Goal: Task Accomplishment & Management: Manage account settings

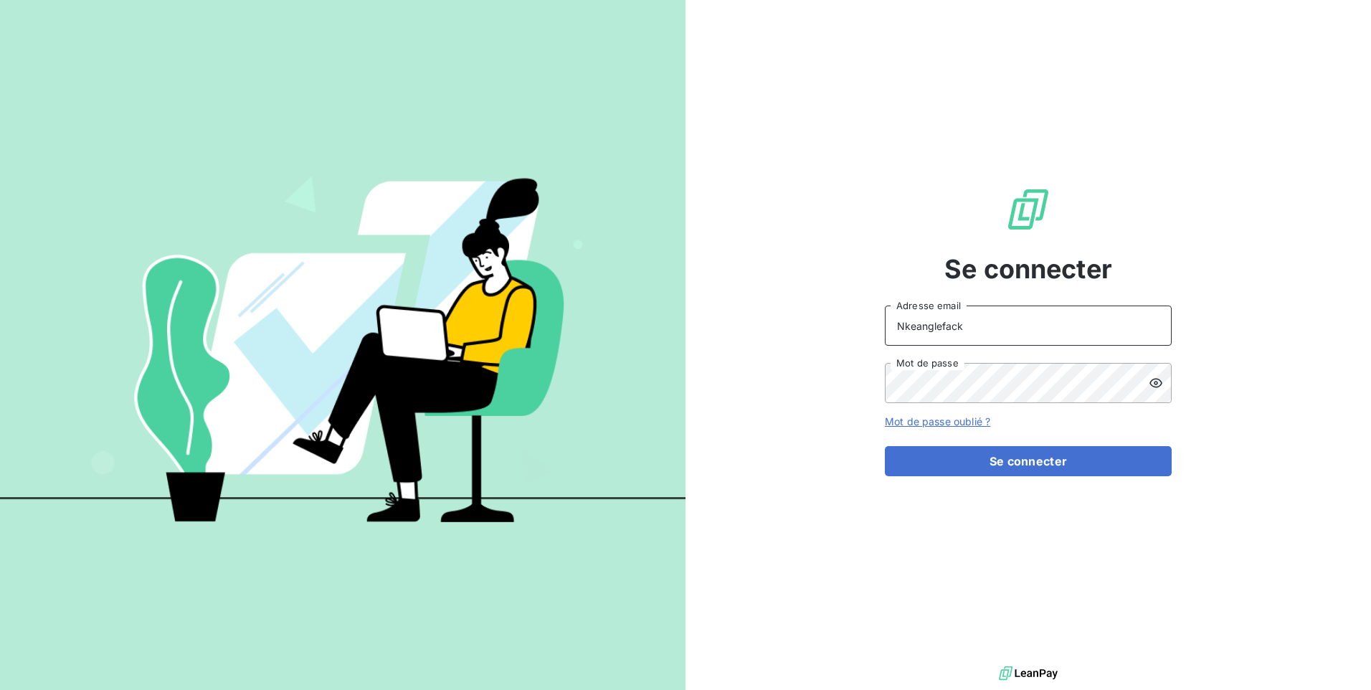
click at [989, 315] on input "Nkeanglefack" at bounding box center [1028, 325] width 287 height 40
click at [1152, 391] on div at bounding box center [1160, 383] width 23 height 40
click at [1006, 459] on button "Se connecter" at bounding box center [1028, 461] width 287 height 30
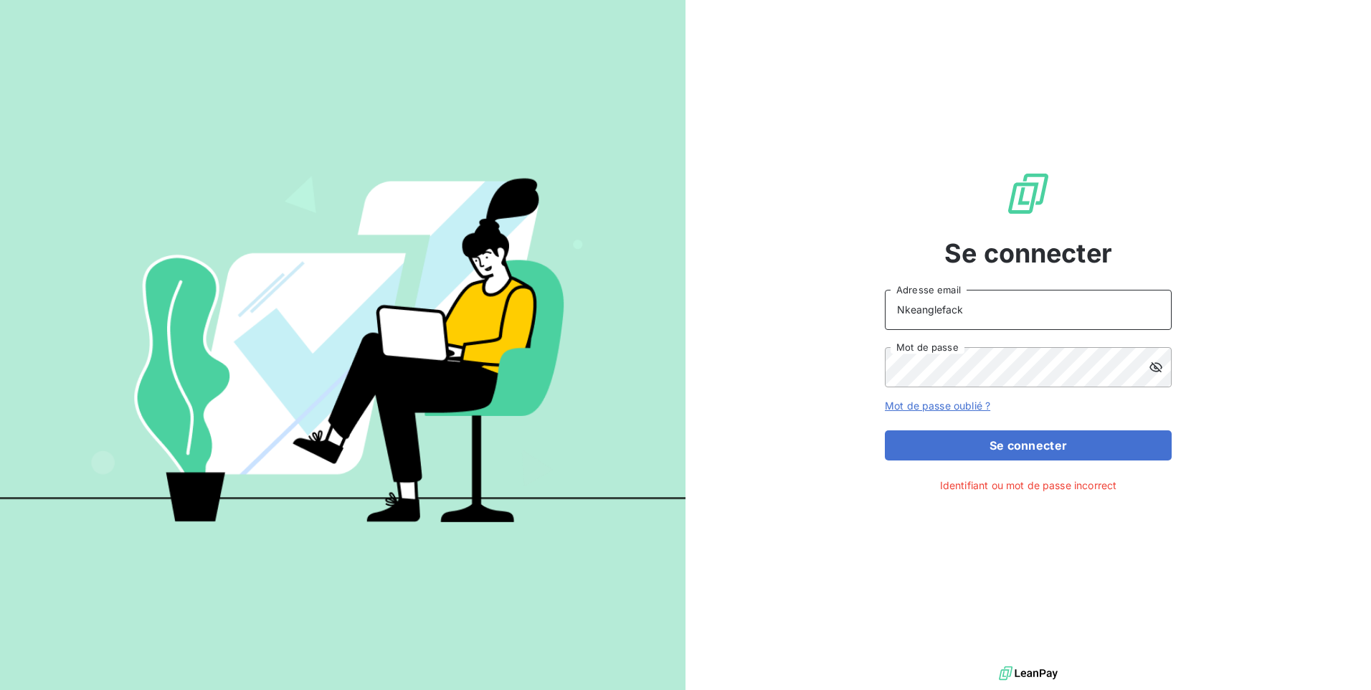
drag, startPoint x: 979, startPoint y: 305, endPoint x: 799, endPoint y: 318, distance: 180.4
click at [801, 318] on div "Se connecter Nkeanglefack Adresse email Mot de passe Mot de passe oublié ? Se c…" at bounding box center [1027, 331] width 685 height 662
type input "[EMAIL_ADDRESS][DOMAIN_NAME]"
click at [1006, 439] on button "Se connecter" at bounding box center [1028, 445] width 287 height 30
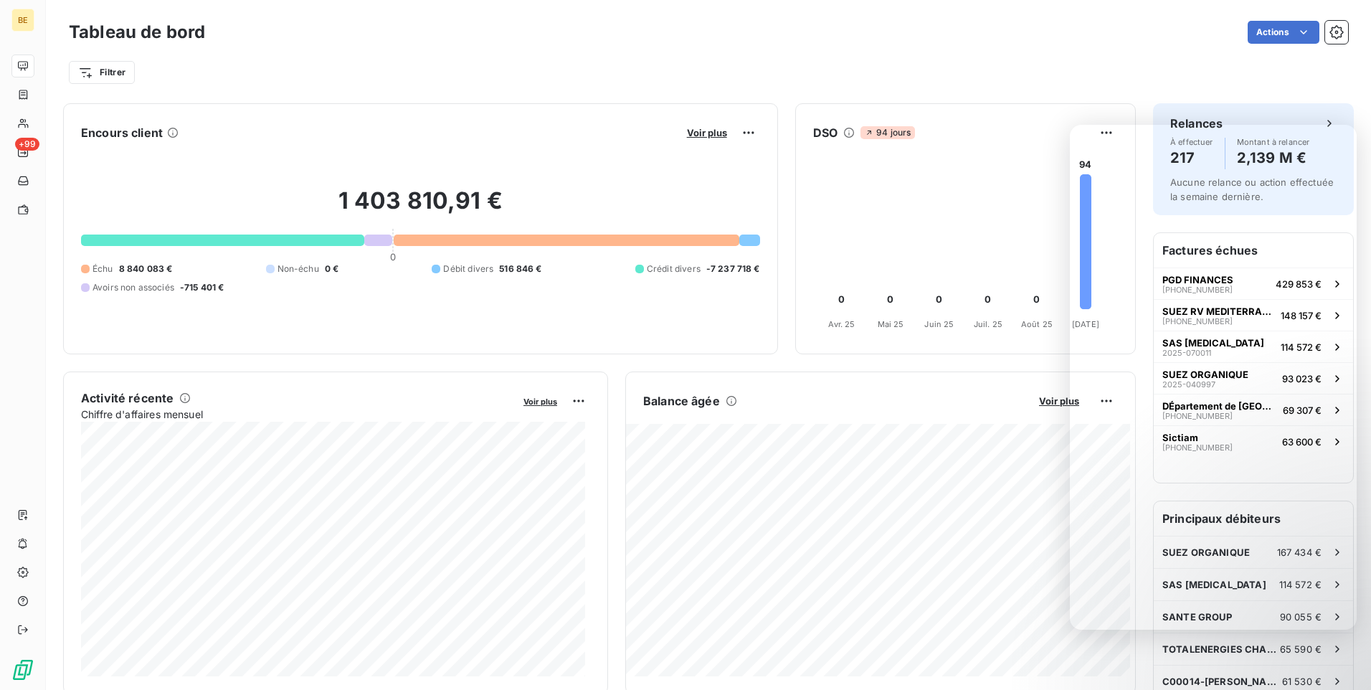
click at [981, 53] on div "Filtrer" at bounding box center [708, 66] width 1279 height 39
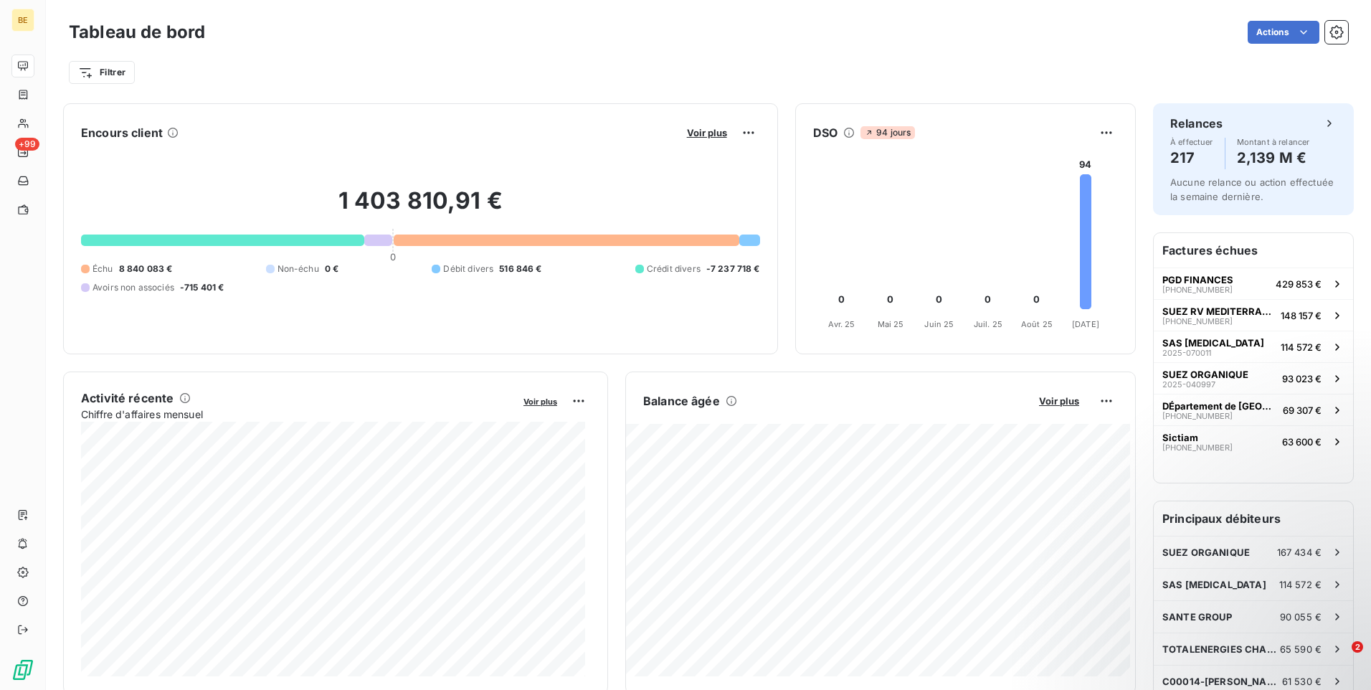
click at [589, 46] on div "Tableau de bord Actions" at bounding box center [708, 32] width 1279 height 30
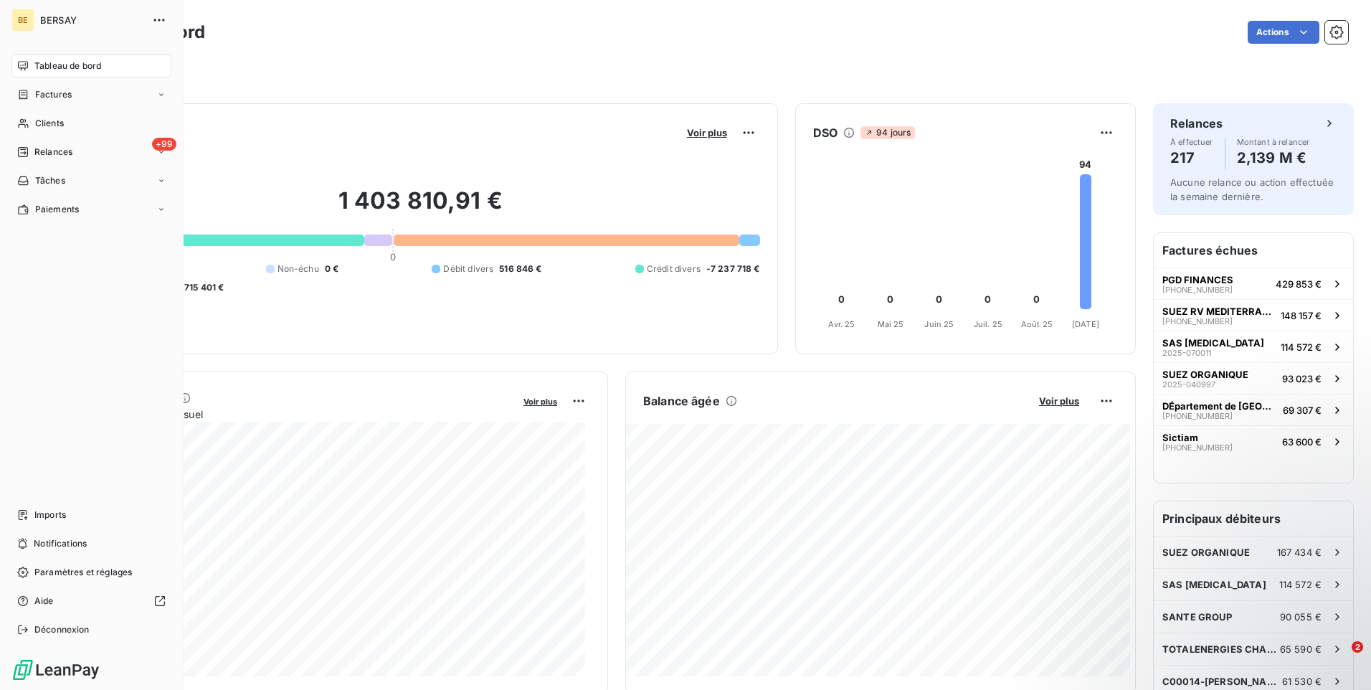
click at [170, 92] on div "Factures" at bounding box center [91, 94] width 160 height 23
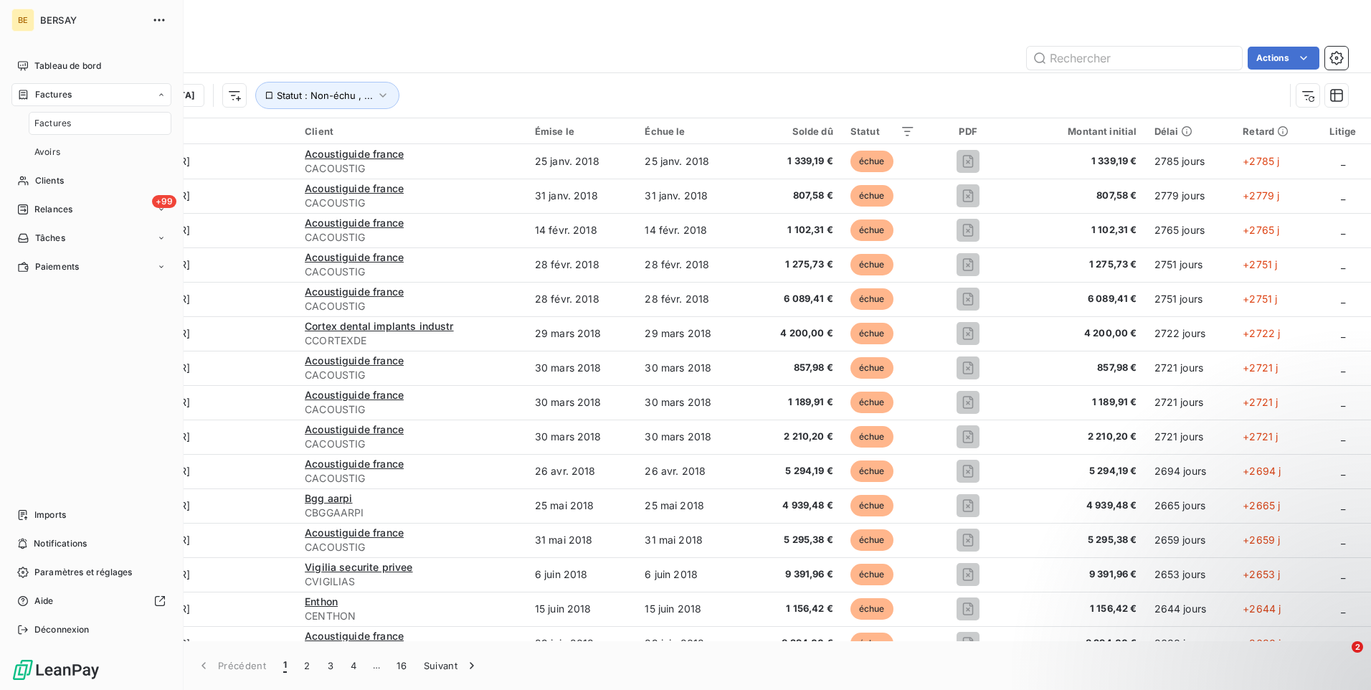
click at [163, 214] on div "+99 Relances" at bounding box center [91, 209] width 160 height 23
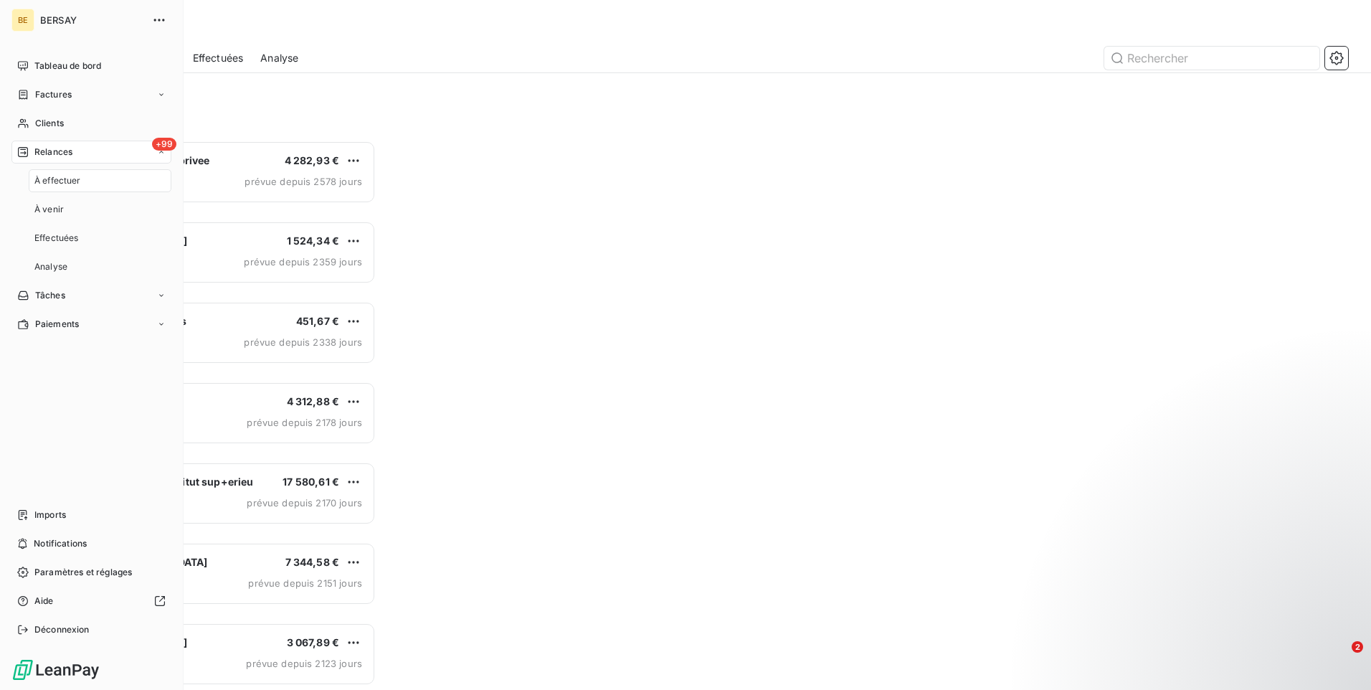
scroll to position [538, 296]
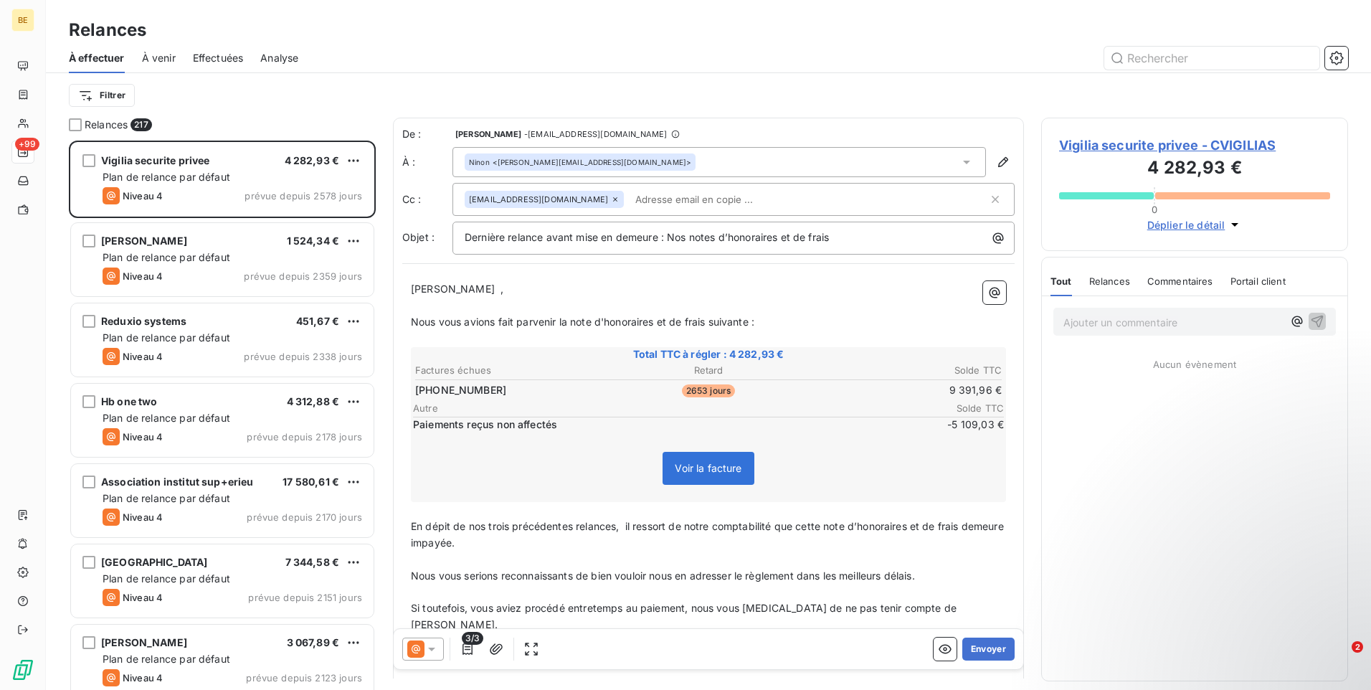
click at [196, 247] on div "[PERSON_NAME] 1 524,34 €" at bounding box center [233, 240] width 260 height 13
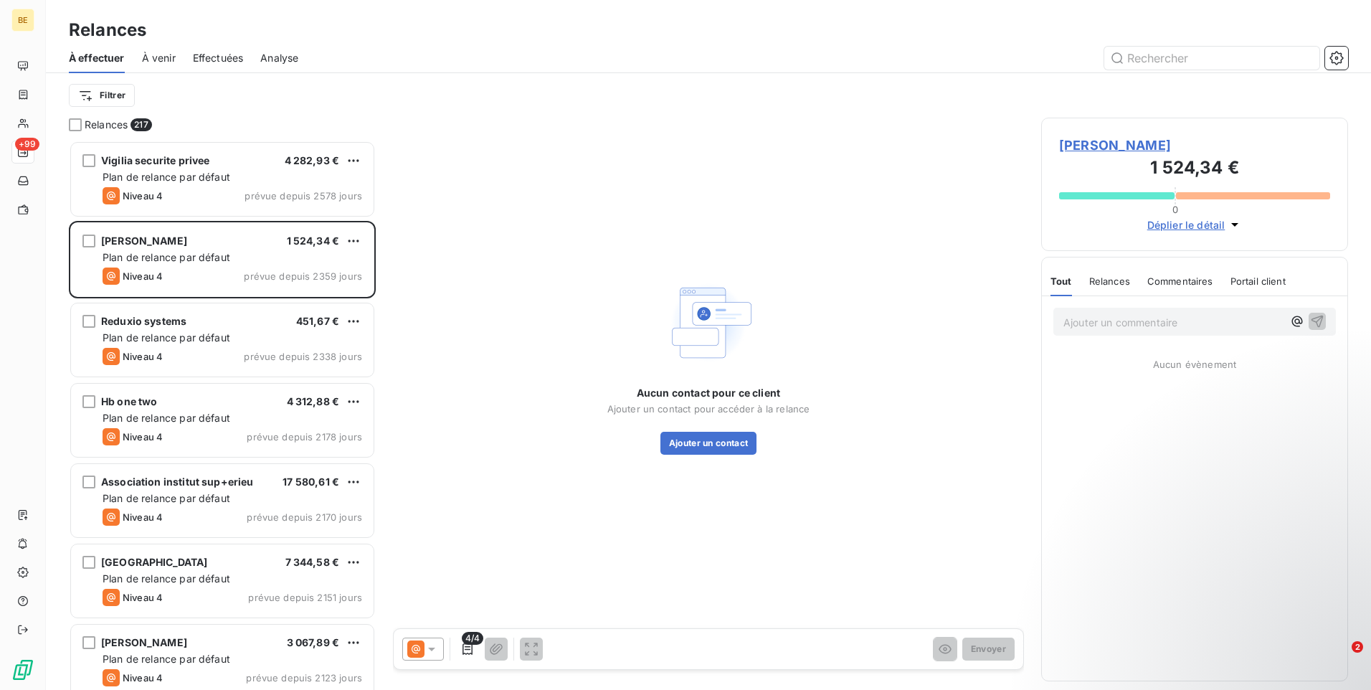
click at [219, 336] on span "Plan de relance par défaut" at bounding box center [167, 337] width 128 height 12
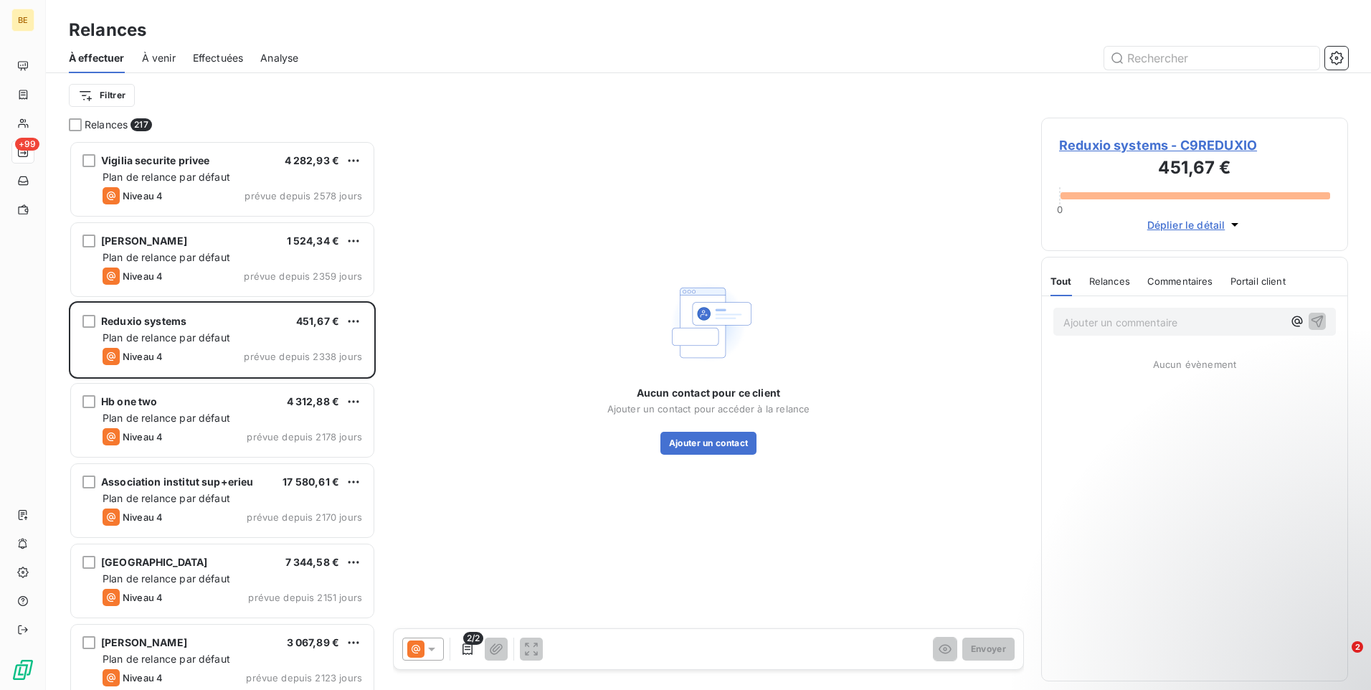
click at [190, 417] on span "Plan de relance par défaut" at bounding box center [167, 418] width 128 height 12
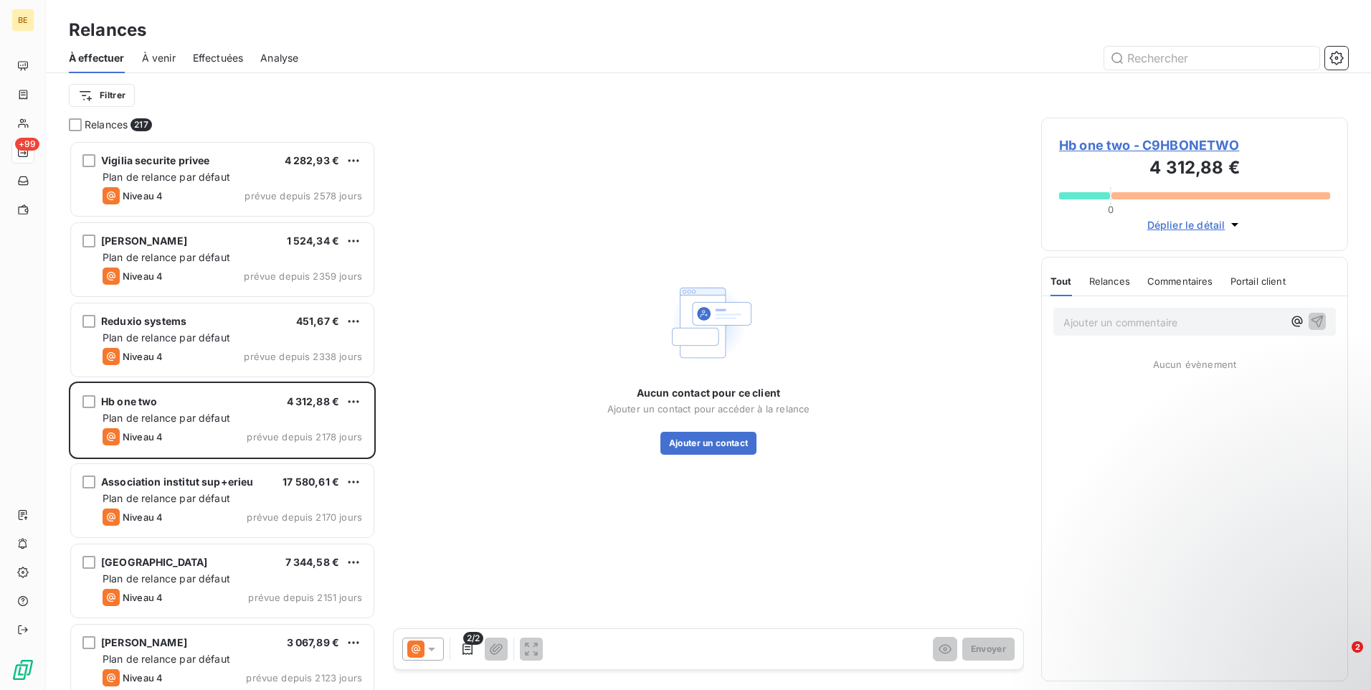
click at [105, 90] on html "BE +99 Relances À effectuer À venir Effectuées Analyse Filtrer Relances 217 Vig…" at bounding box center [685, 345] width 1371 height 690
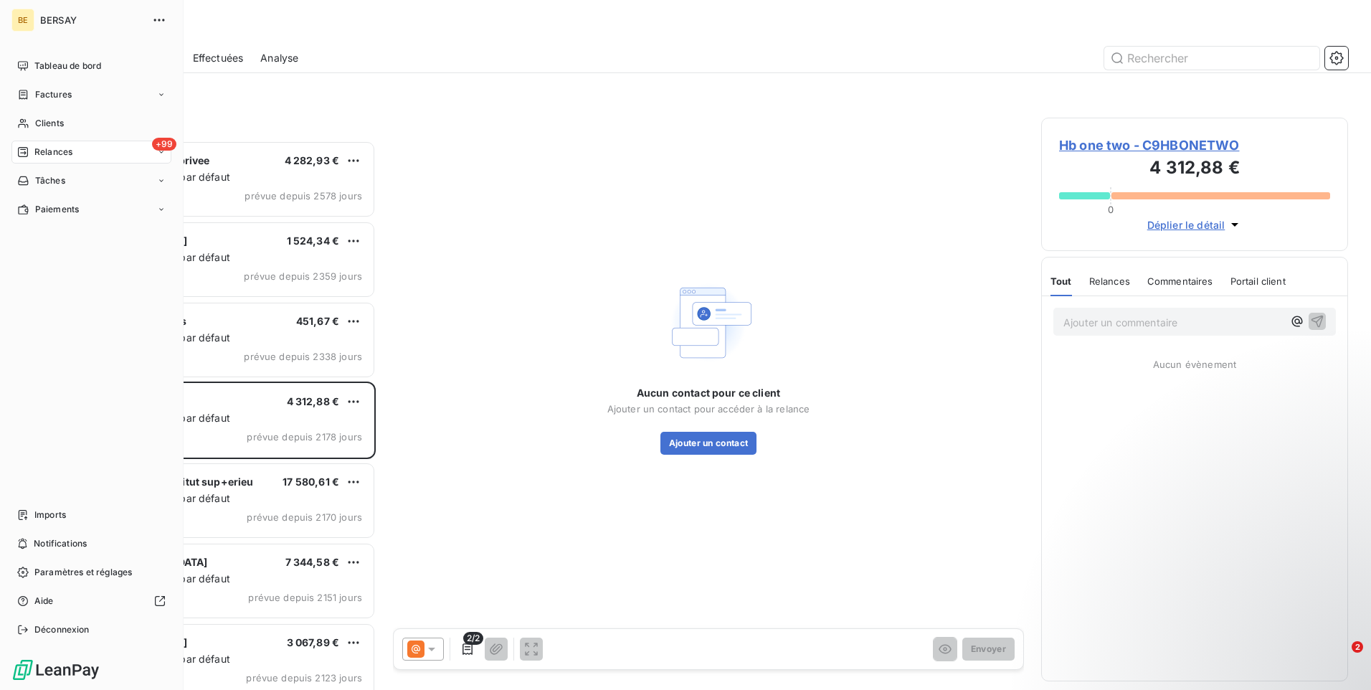
click at [86, 571] on span "Paramètres et réglages" at bounding box center [83, 572] width 98 height 13
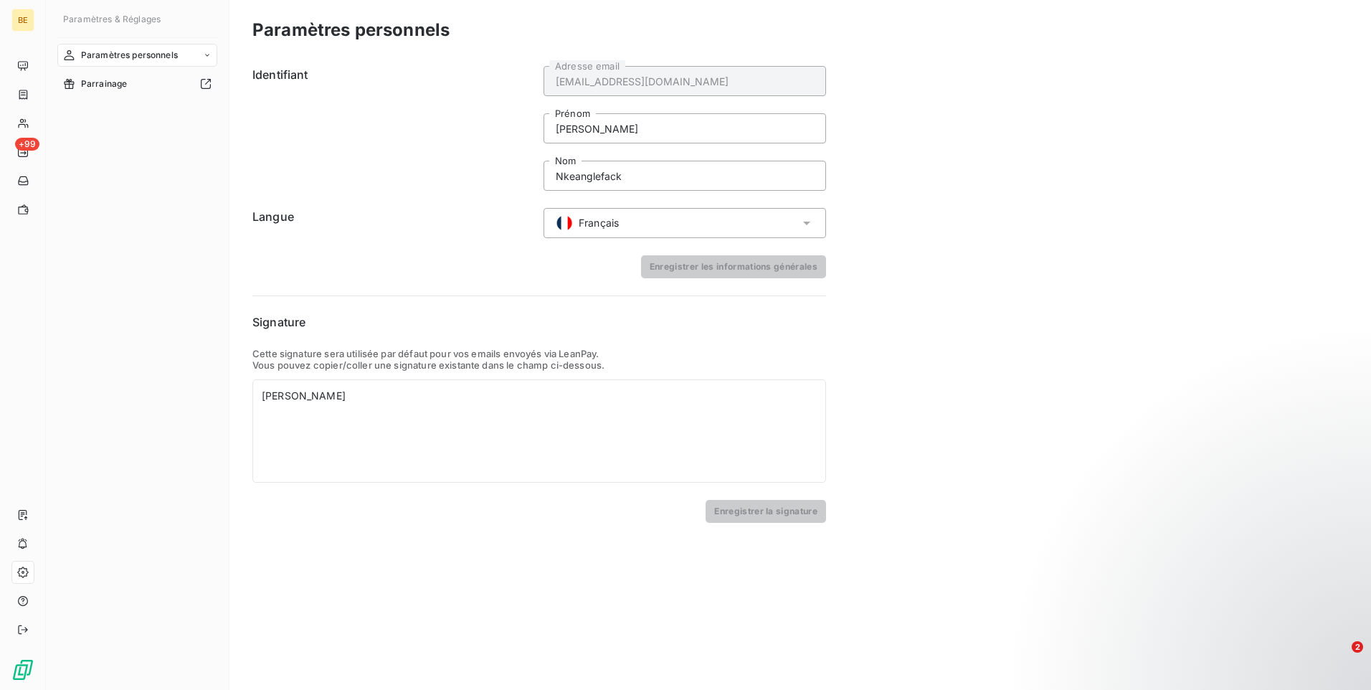
click at [95, 82] on span "Parrainage" at bounding box center [104, 83] width 47 height 13
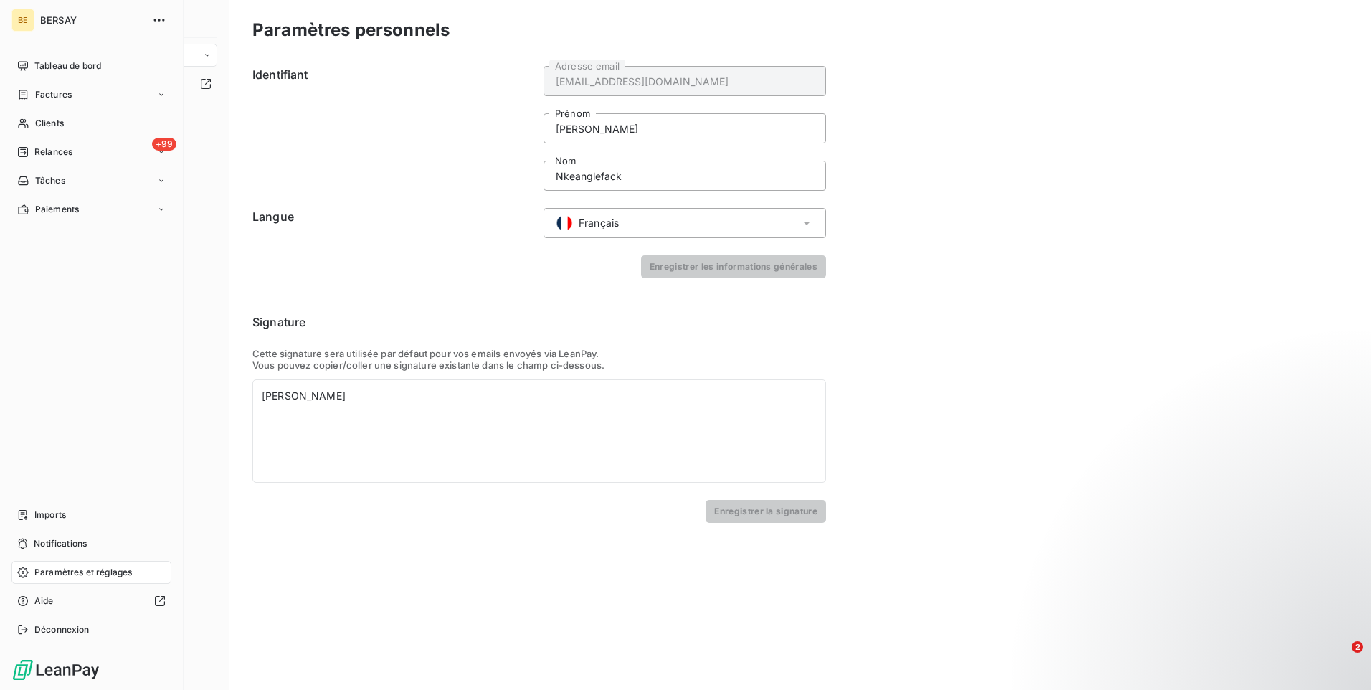
click at [69, 186] on div "Tâches" at bounding box center [91, 180] width 160 height 23
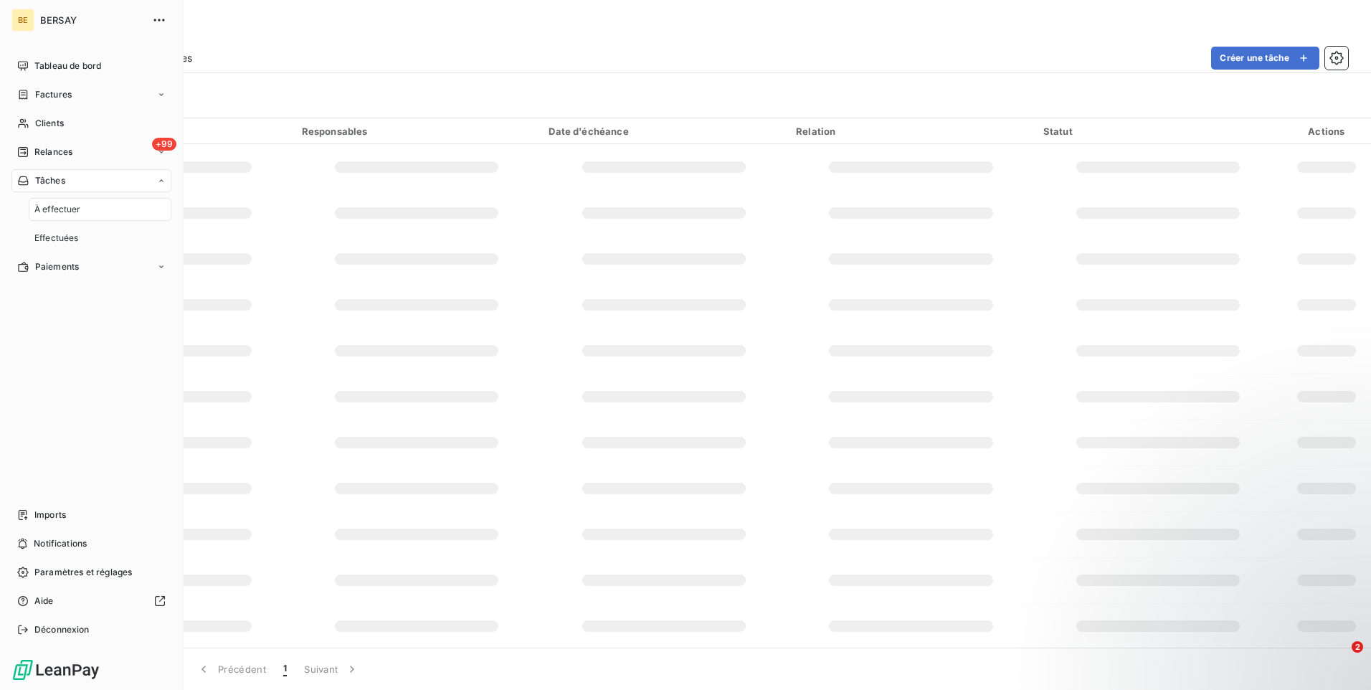
click at [73, 204] on span "À effectuer" at bounding box center [57, 209] width 47 height 13
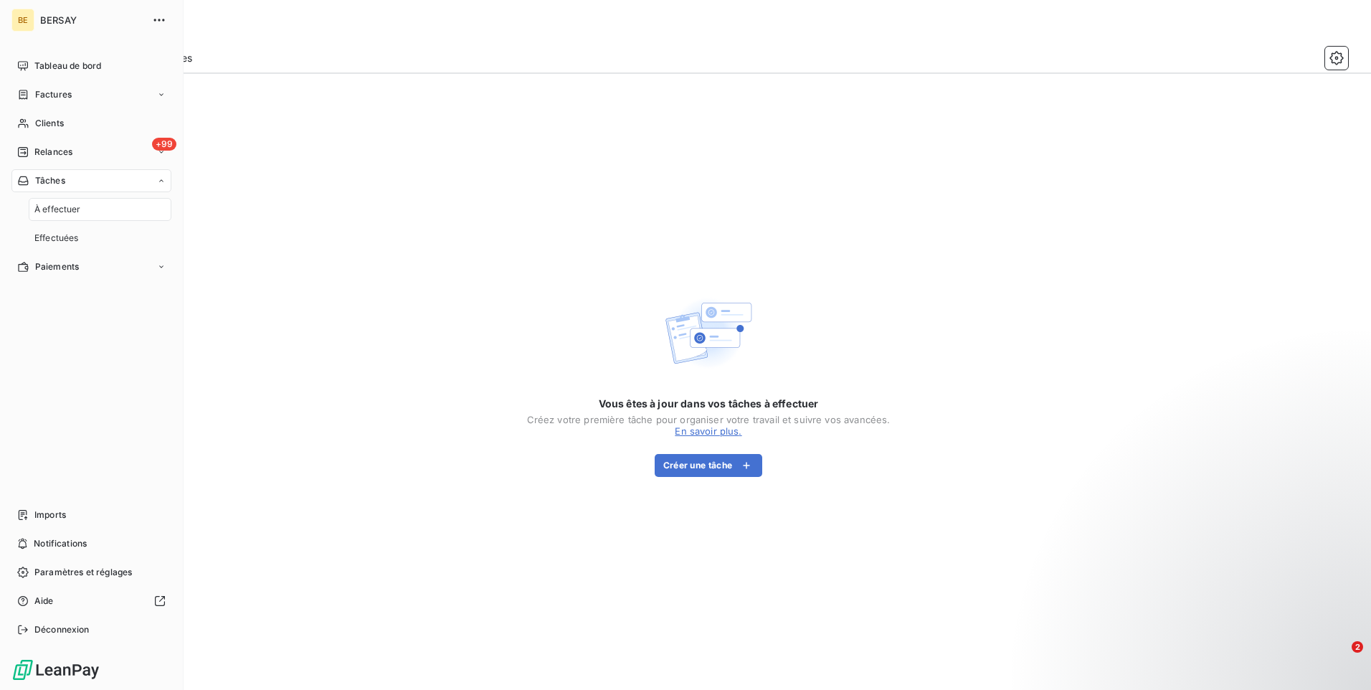
click at [68, 234] on span "Effectuées" at bounding box center [56, 238] width 44 height 13
click at [60, 270] on span "Paiements" at bounding box center [57, 266] width 44 height 13
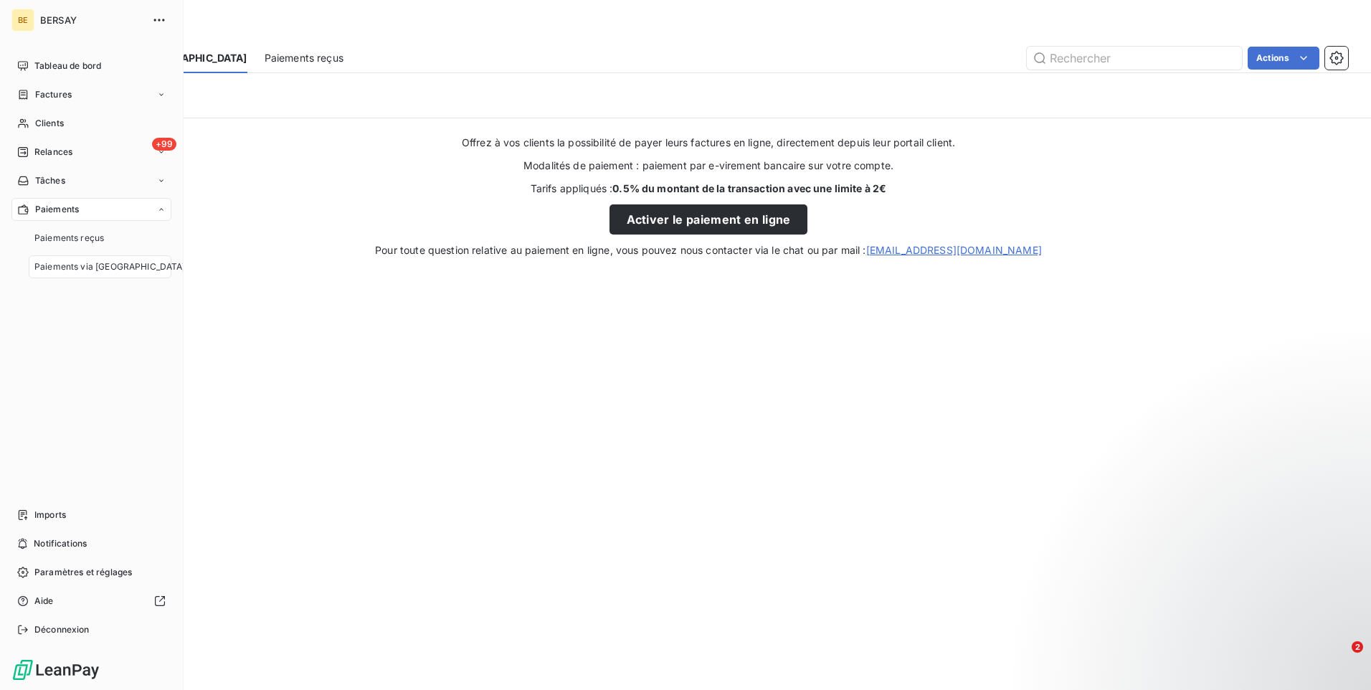
click at [49, 511] on span "Imports" at bounding box center [50, 514] width 32 height 13
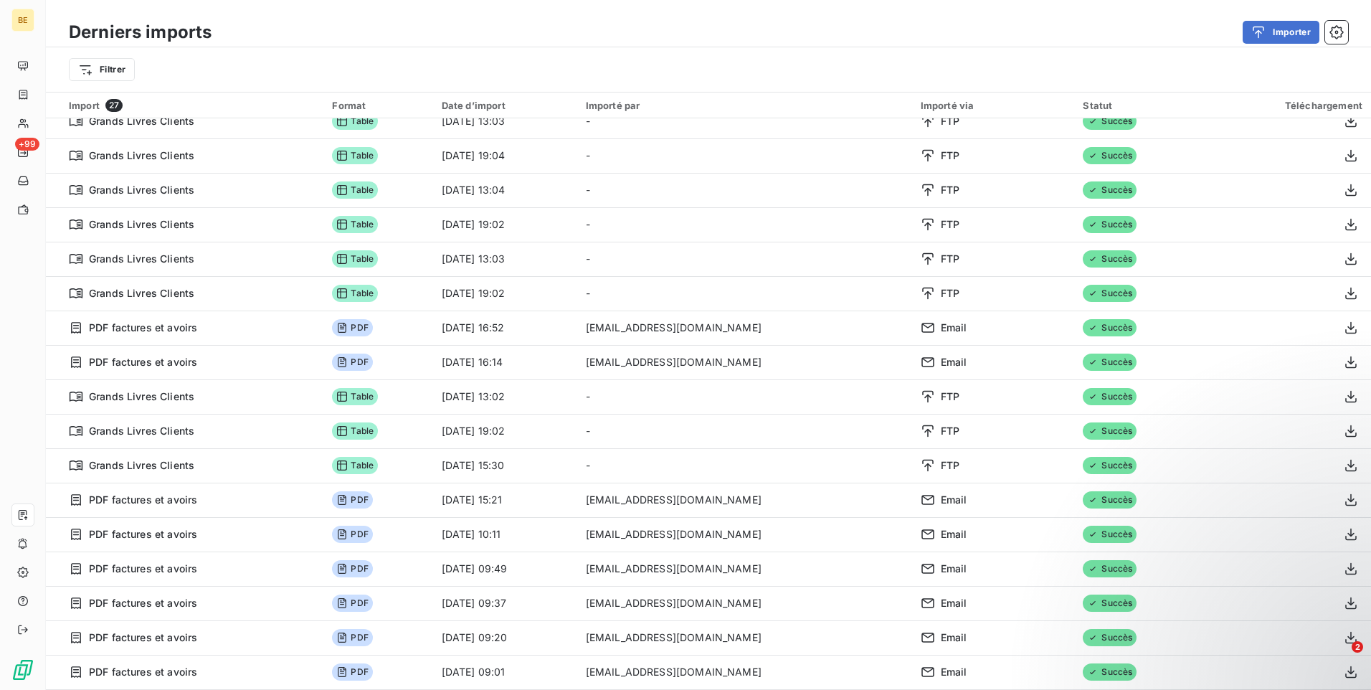
scroll to position [49, 0]
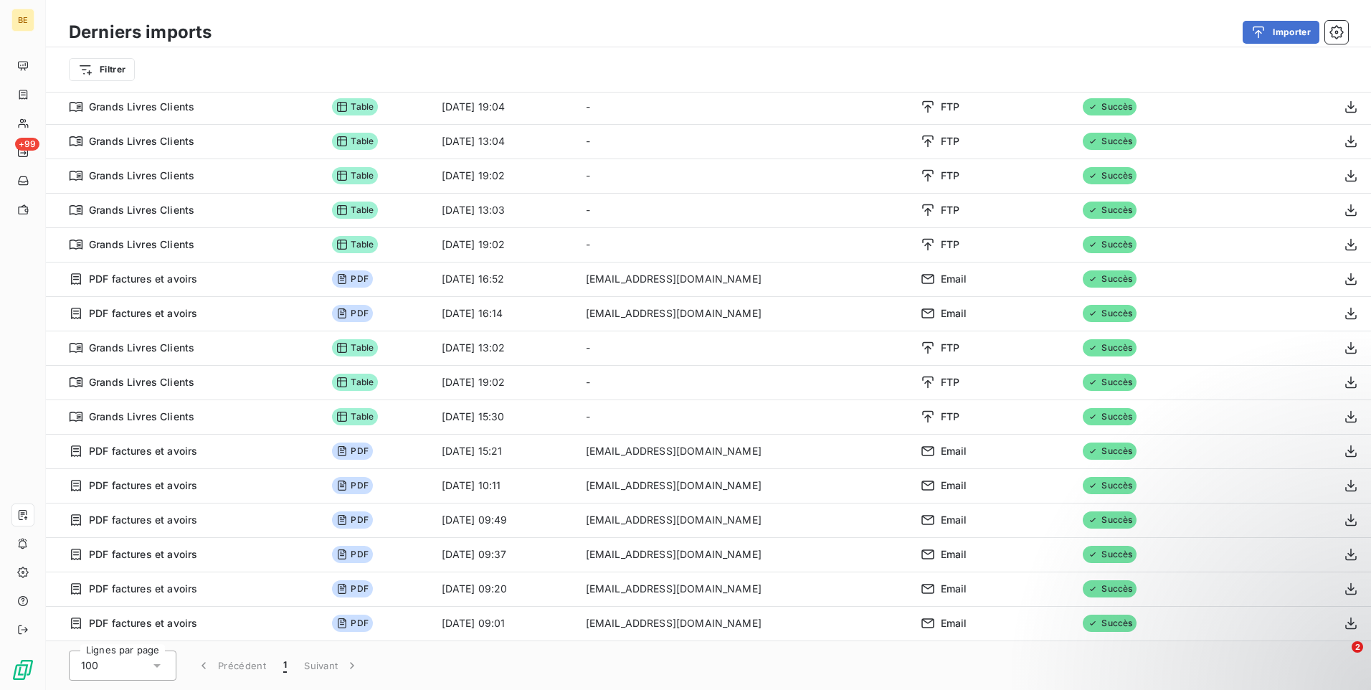
click at [153, 667] on icon at bounding box center [157, 665] width 14 height 14
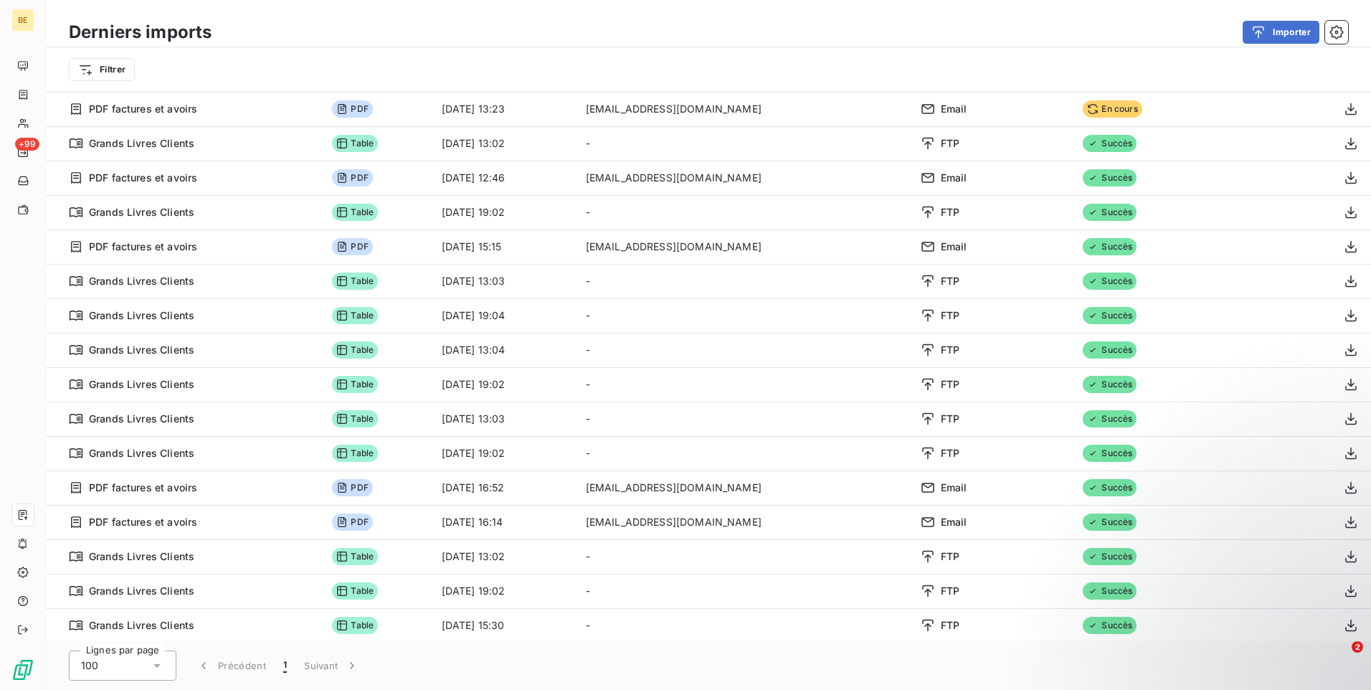
scroll to position [0, 0]
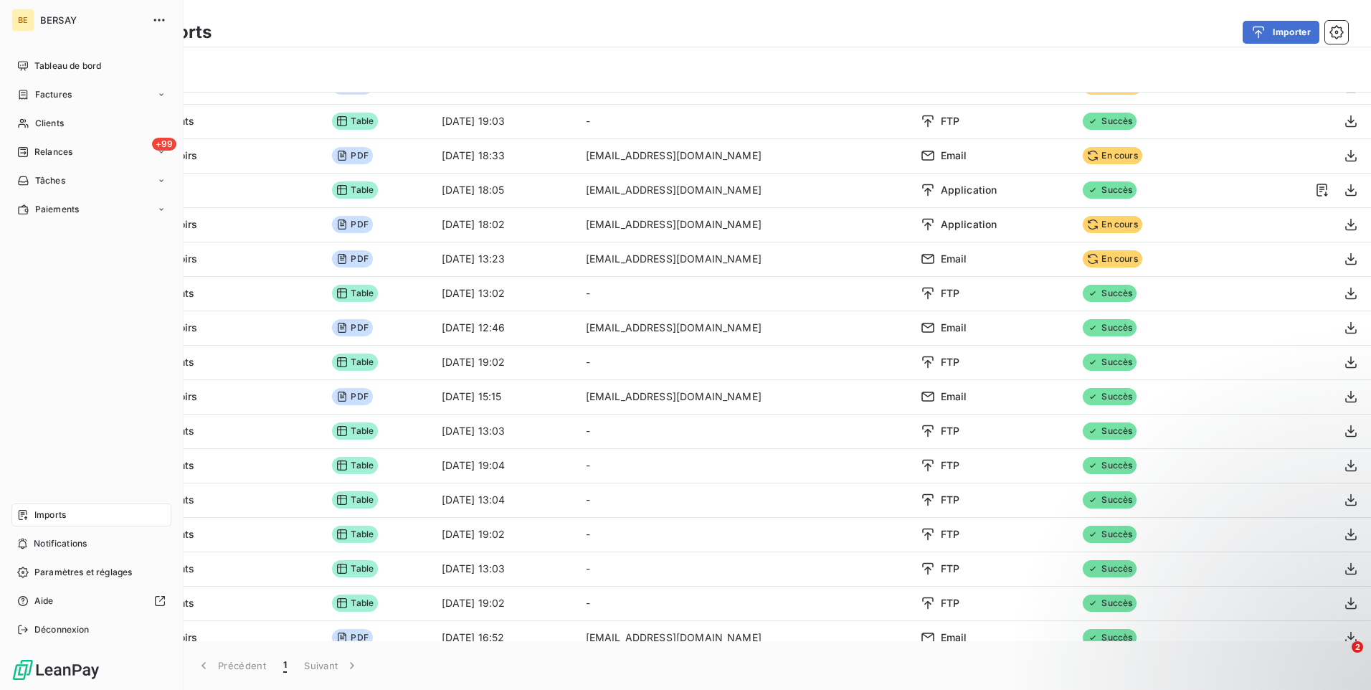
click at [61, 66] on span "Tableau de bord" at bounding box center [67, 66] width 67 height 13
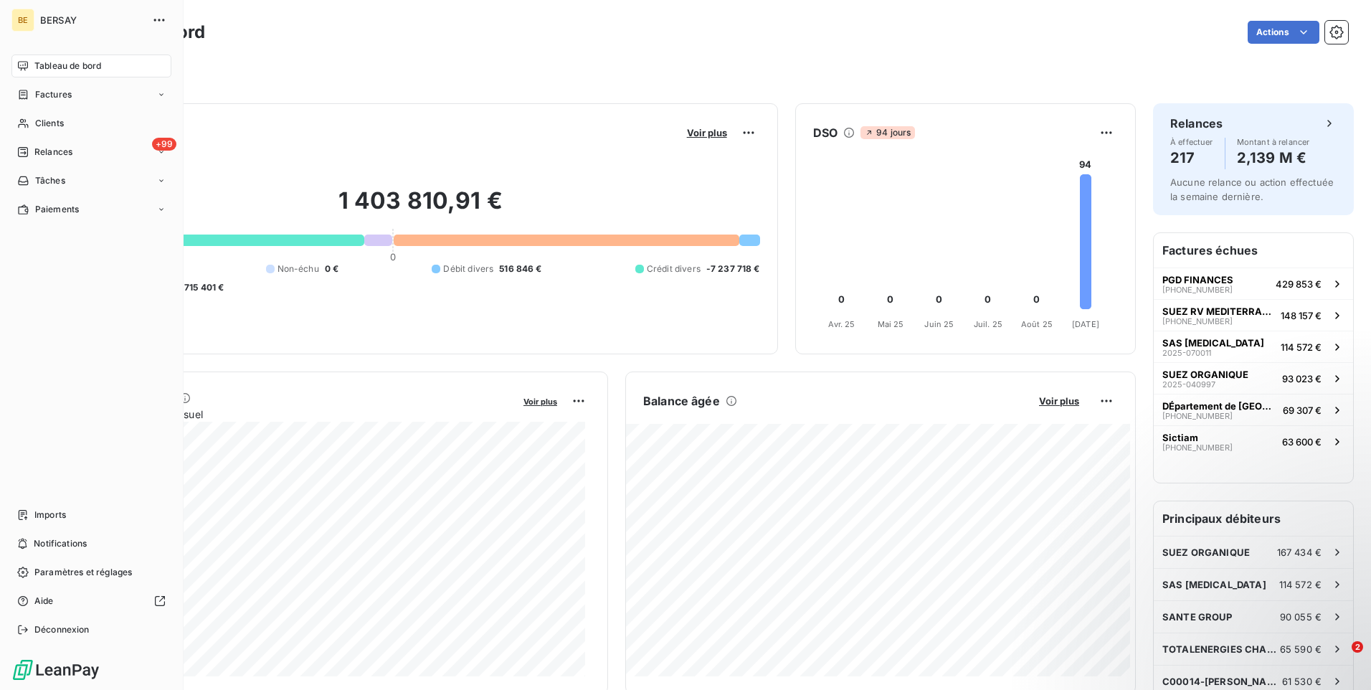
click at [166, 94] on div "Factures" at bounding box center [91, 94] width 160 height 23
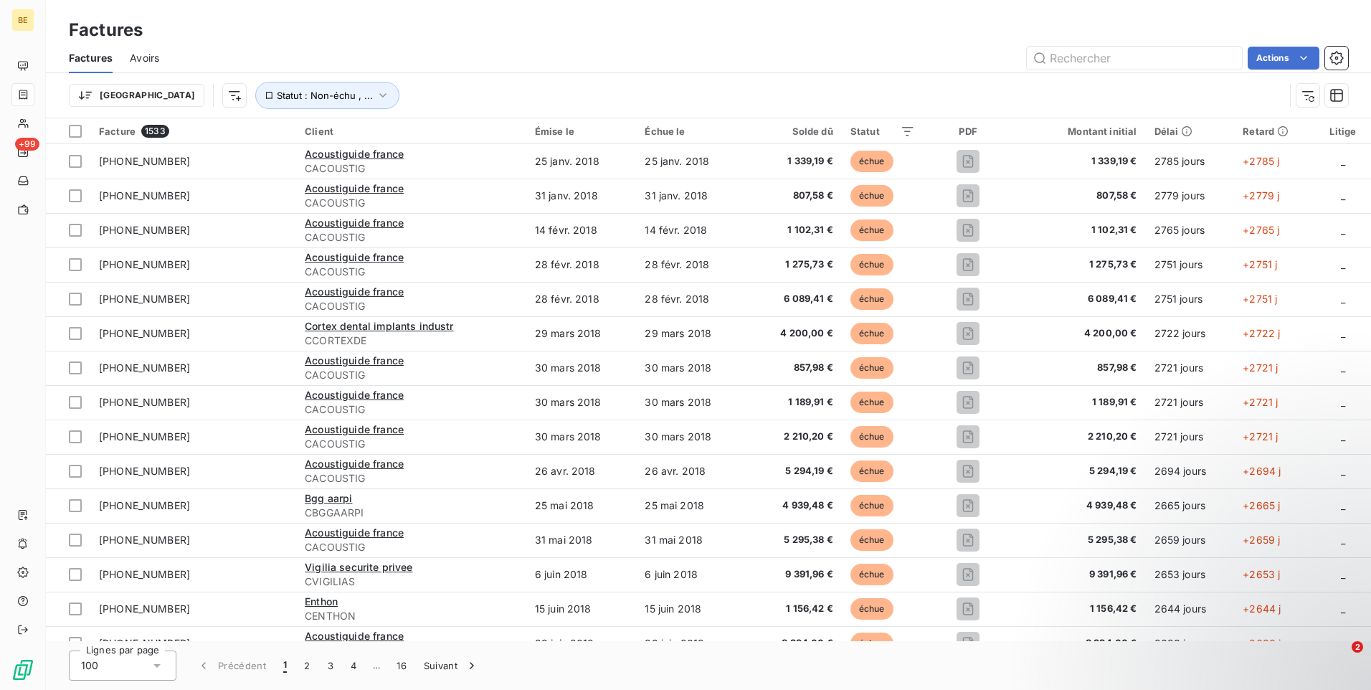
click at [475, 166] on span "CACOUSTIG" at bounding box center [411, 168] width 213 height 14
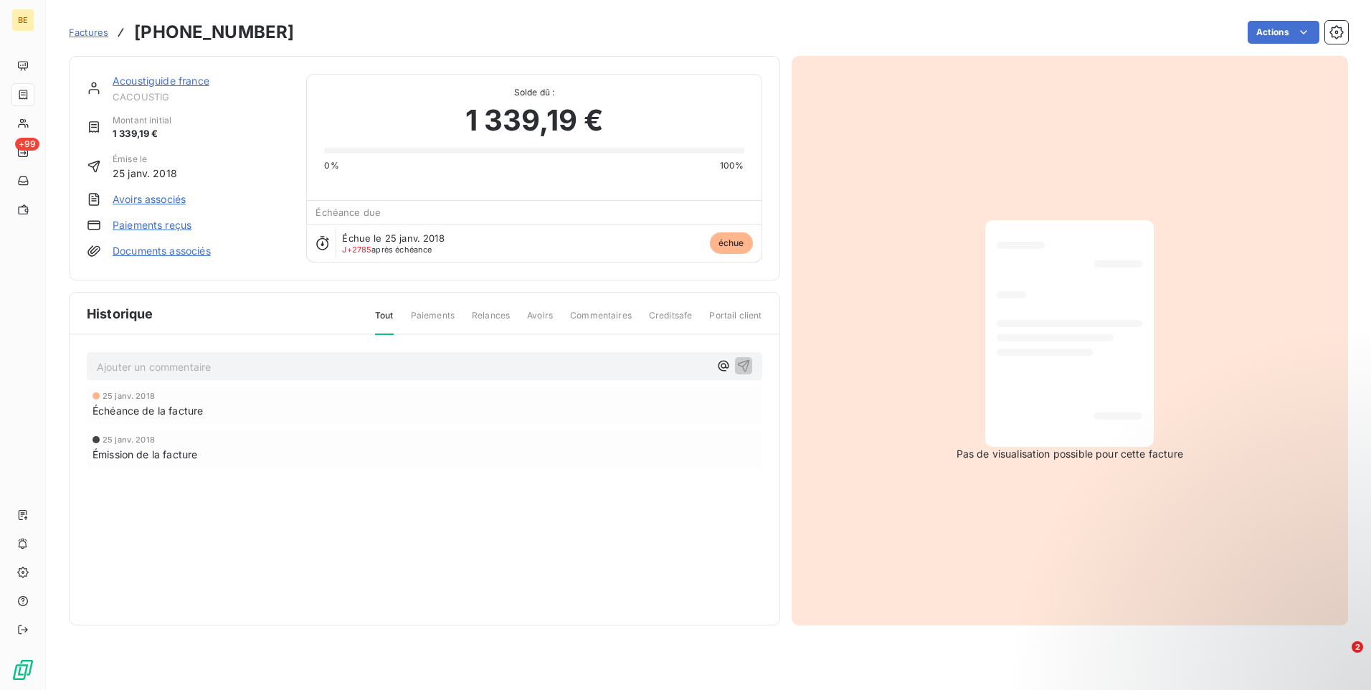
click at [1306, 35] on html "BE +99 Factures [PHONE_NUMBER] Actions Acoustiguide [GEOGRAPHIC_DATA] CACOUSTIG…" at bounding box center [685, 345] width 1371 height 690
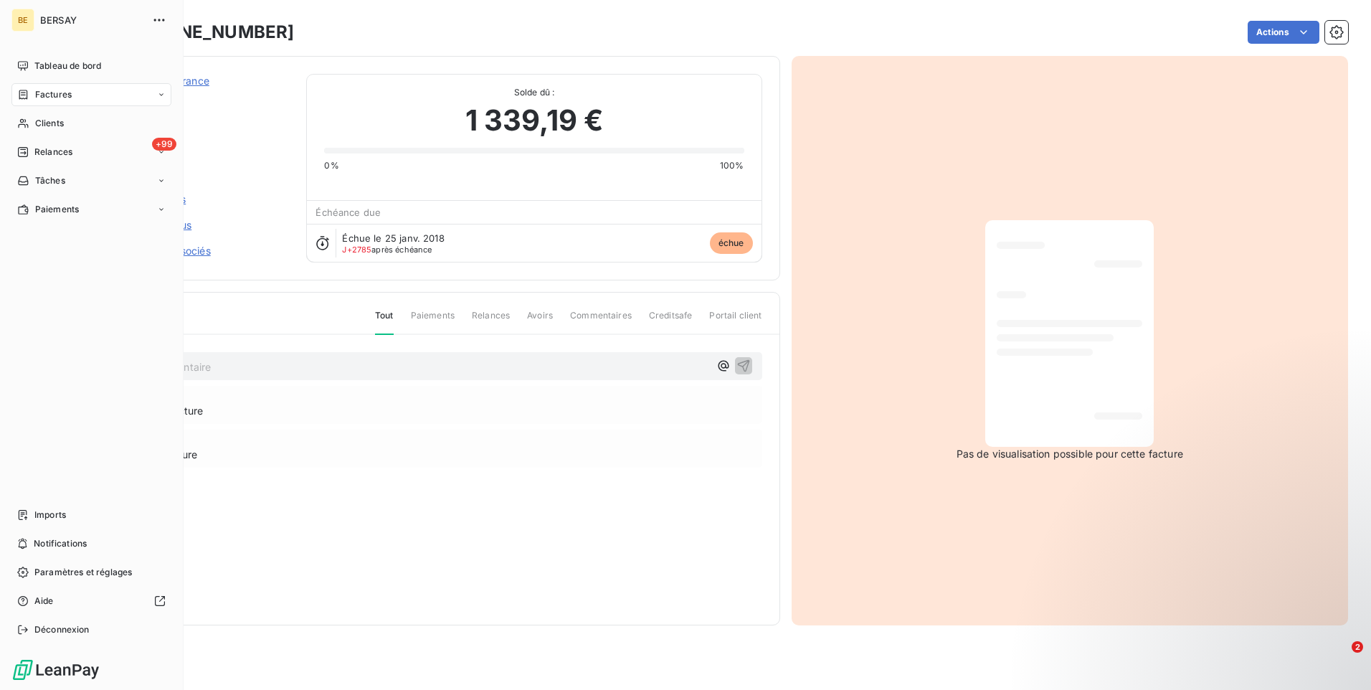
click at [161, 92] on icon at bounding box center [161, 94] width 9 height 9
click at [161, 94] on icon at bounding box center [161, 94] width 9 height 9
click at [52, 513] on span "Imports" at bounding box center [50, 514] width 32 height 13
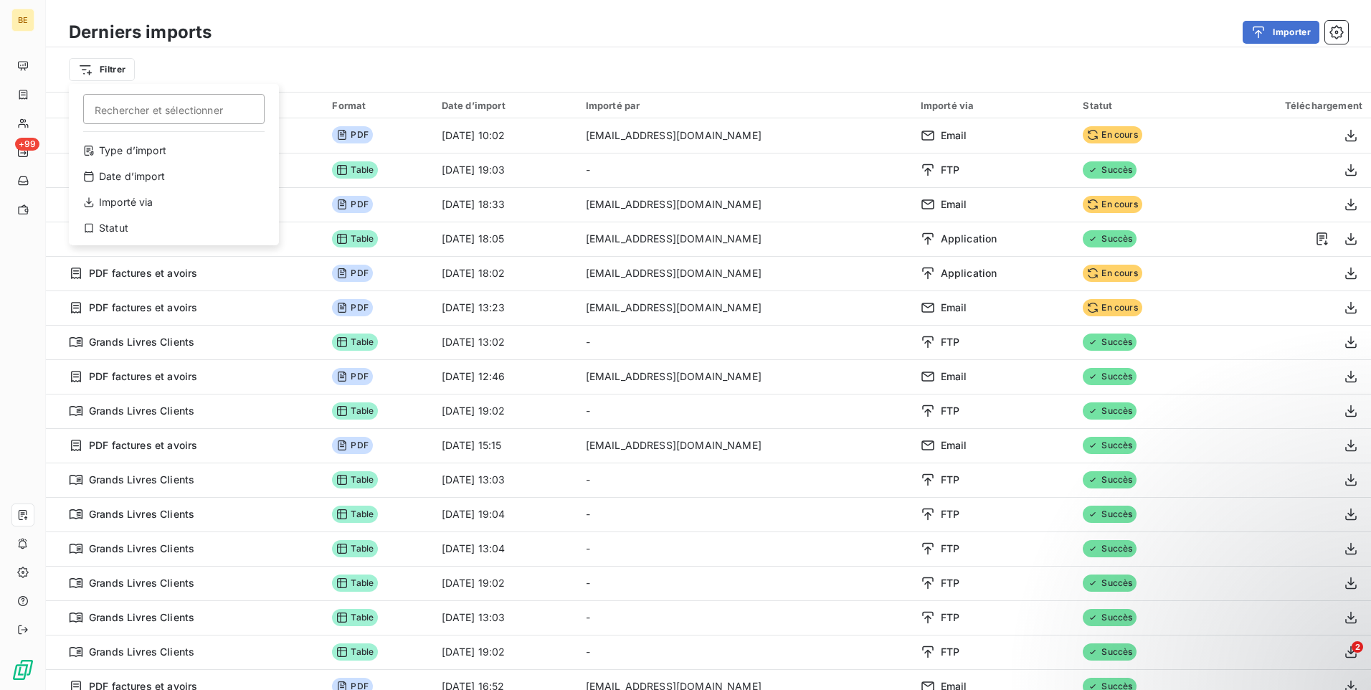
click at [90, 74] on html "BE +99 Derniers imports Importer Filtrer Rechercher et sélectionner Type d’impo…" at bounding box center [685, 345] width 1371 height 690
click at [444, 63] on html "BE +99 Derniers imports Importer Filtrer Import 27 Format Date d’import Importé…" at bounding box center [685, 345] width 1371 height 690
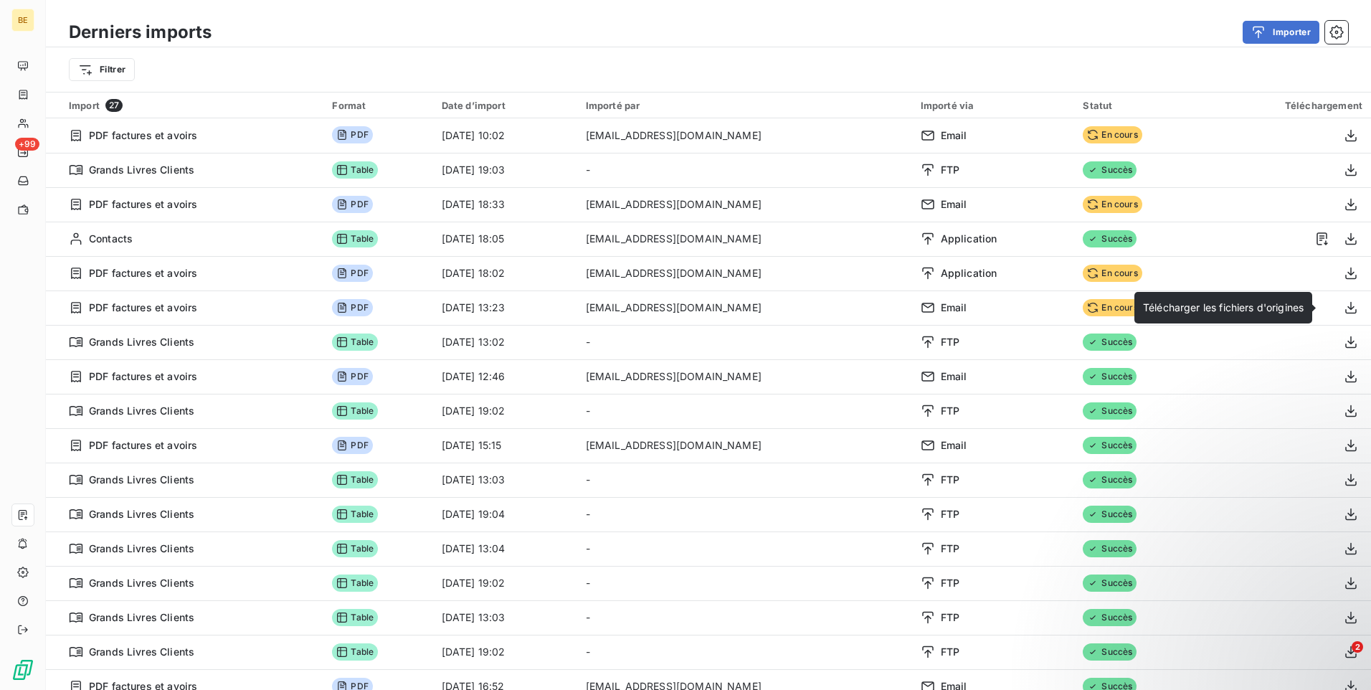
click at [1344, 306] on icon "button" at bounding box center [1351, 307] width 14 height 14
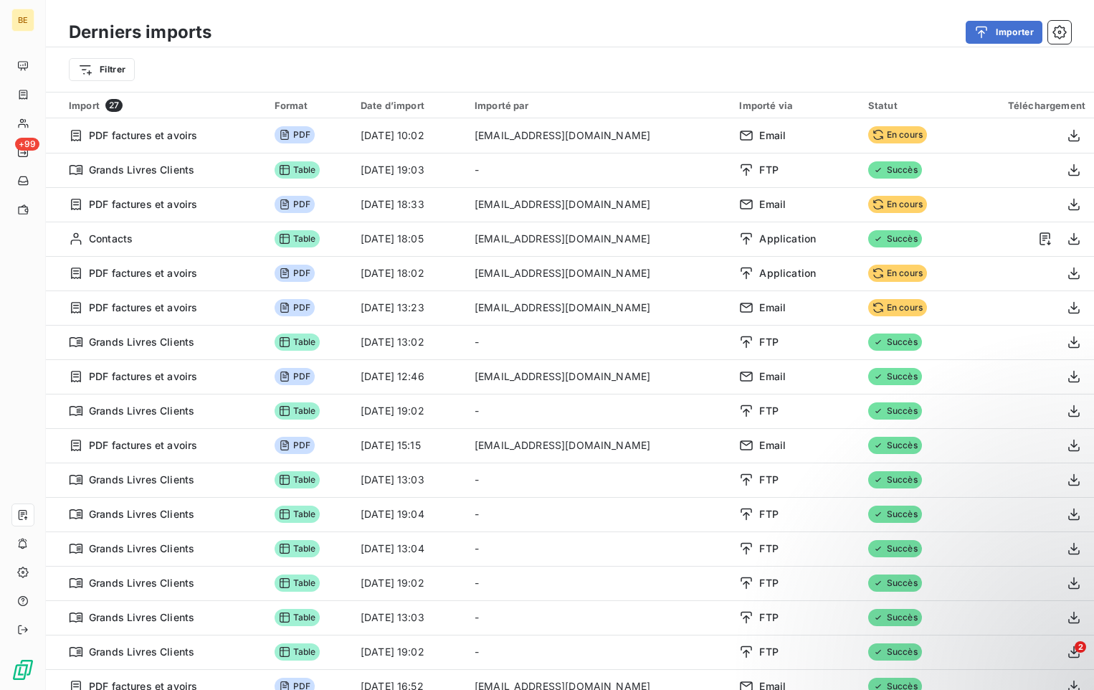
click at [1067, 377] on icon "button" at bounding box center [1074, 376] width 14 height 14
click at [1067, 133] on icon "button" at bounding box center [1074, 135] width 14 height 14
click at [1068, 204] on icon "button" at bounding box center [1073, 205] width 11 height 12
click at [1067, 206] on icon "button" at bounding box center [1074, 204] width 14 height 14
click at [1067, 133] on icon "button" at bounding box center [1074, 135] width 14 height 14
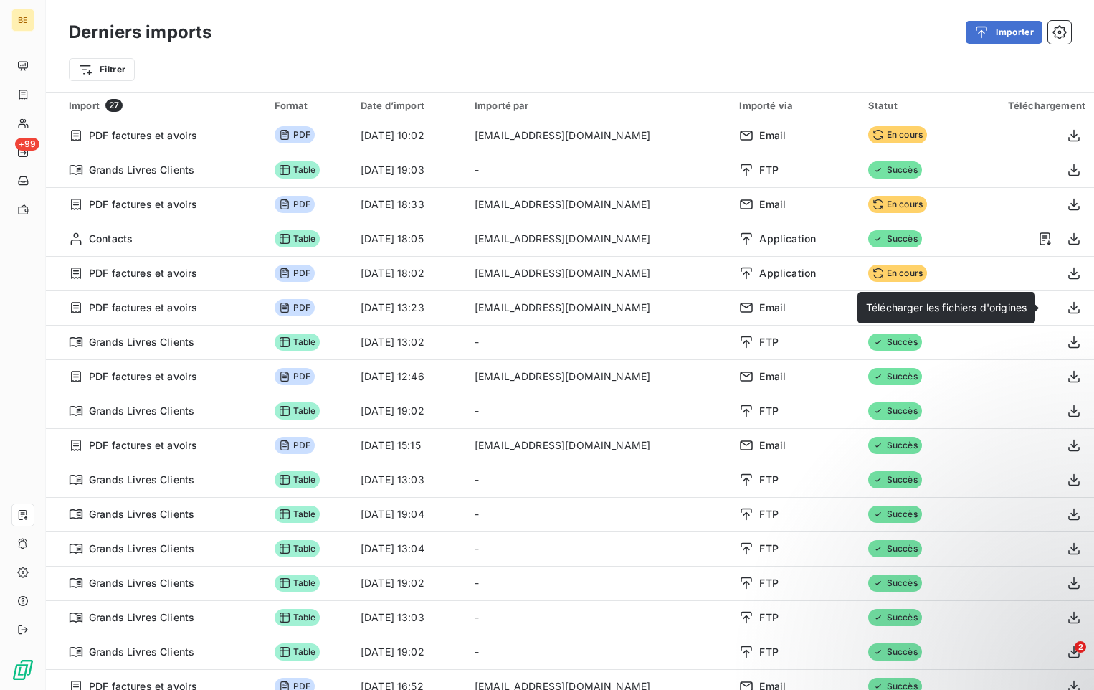
click at [1067, 302] on icon "button" at bounding box center [1074, 307] width 14 height 14
click at [1067, 374] on icon "button" at bounding box center [1074, 376] width 14 height 14
click at [1067, 447] on icon "button" at bounding box center [1074, 445] width 14 height 14
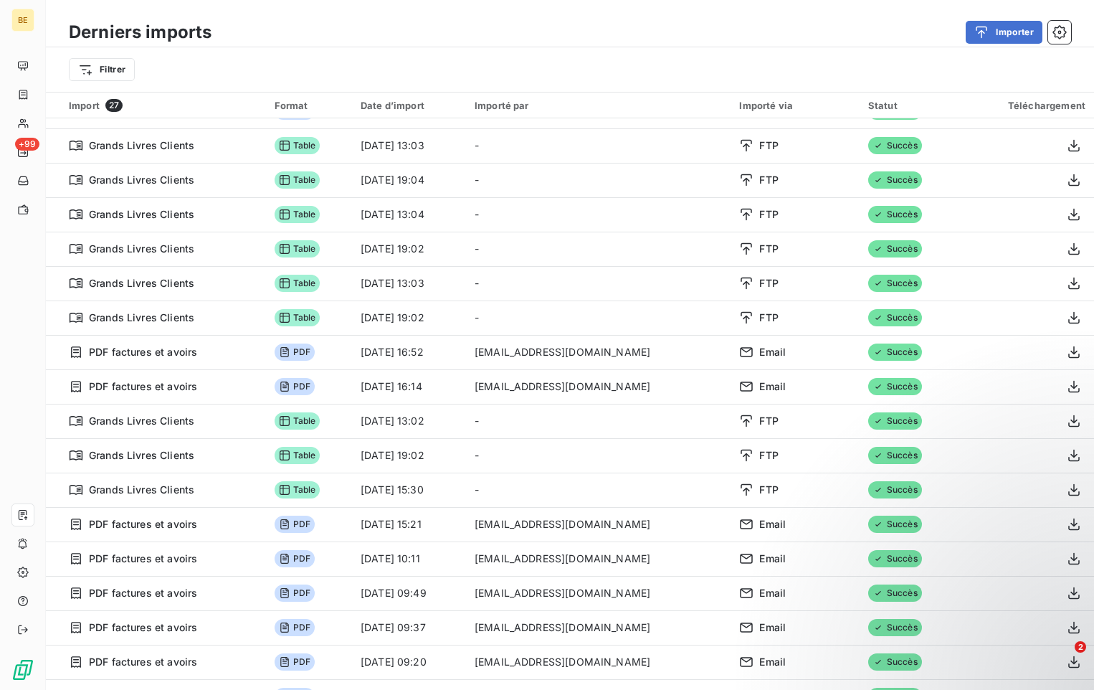
scroll to position [358, 0]
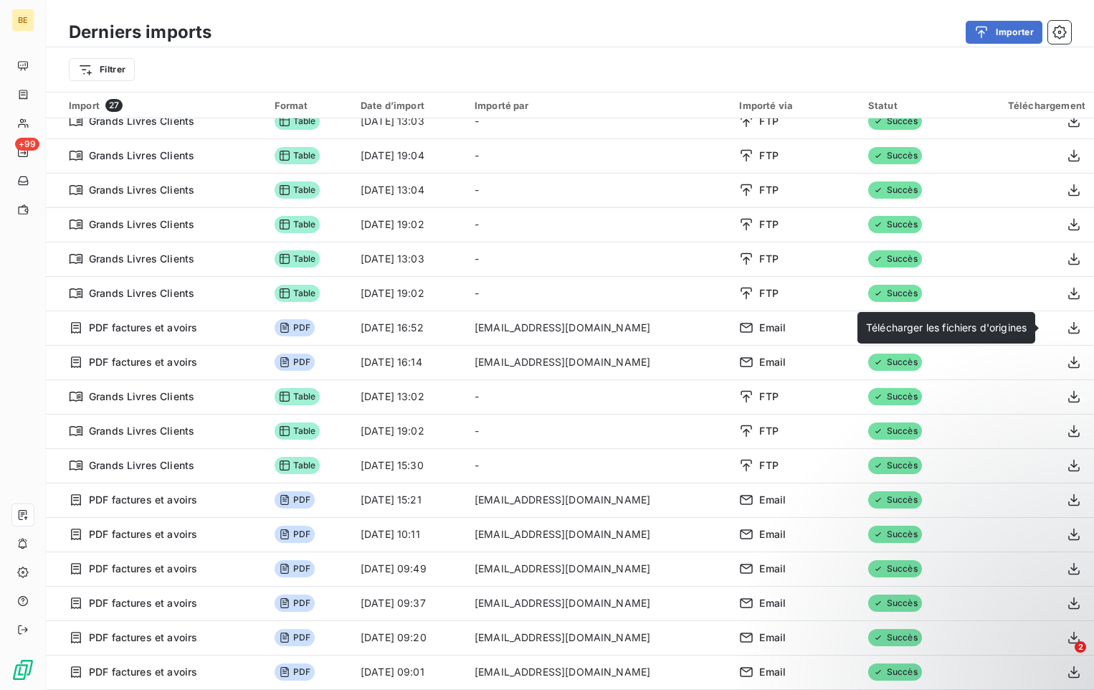
click at [1068, 333] on icon "button" at bounding box center [1073, 328] width 11 height 12
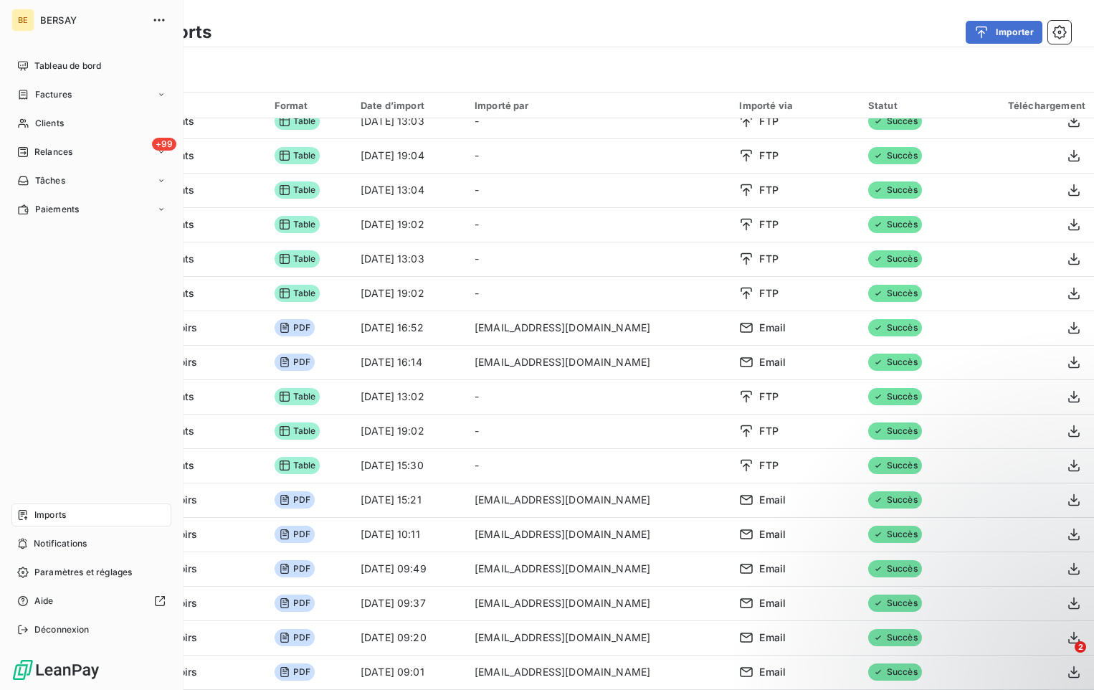
click at [32, 569] on div "Paramètres et réglages" at bounding box center [91, 572] width 160 height 23
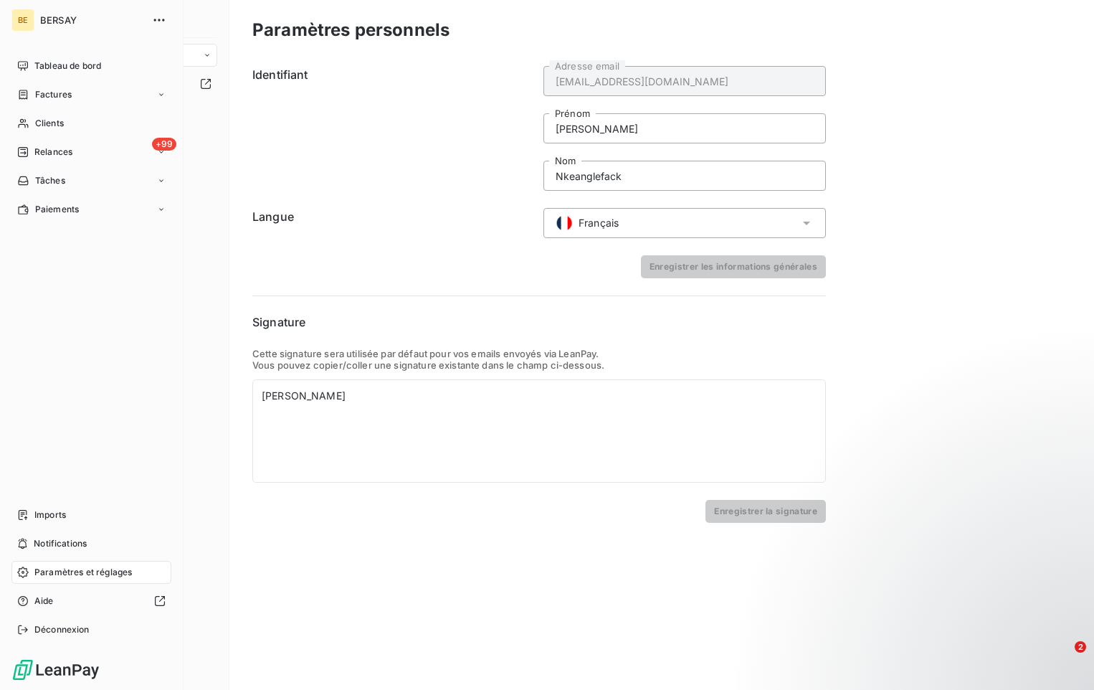
click at [162, 18] on icon "button" at bounding box center [159, 20] width 14 height 14
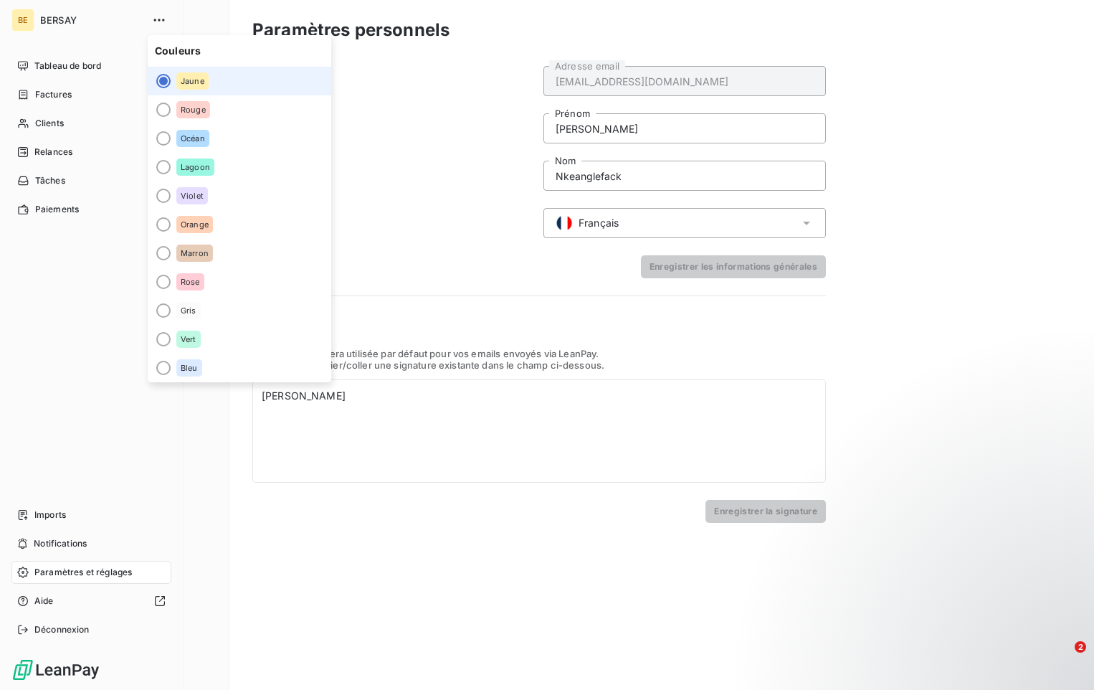
click at [162, 20] on icon "button" at bounding box center [159, 20] width 14 height 14
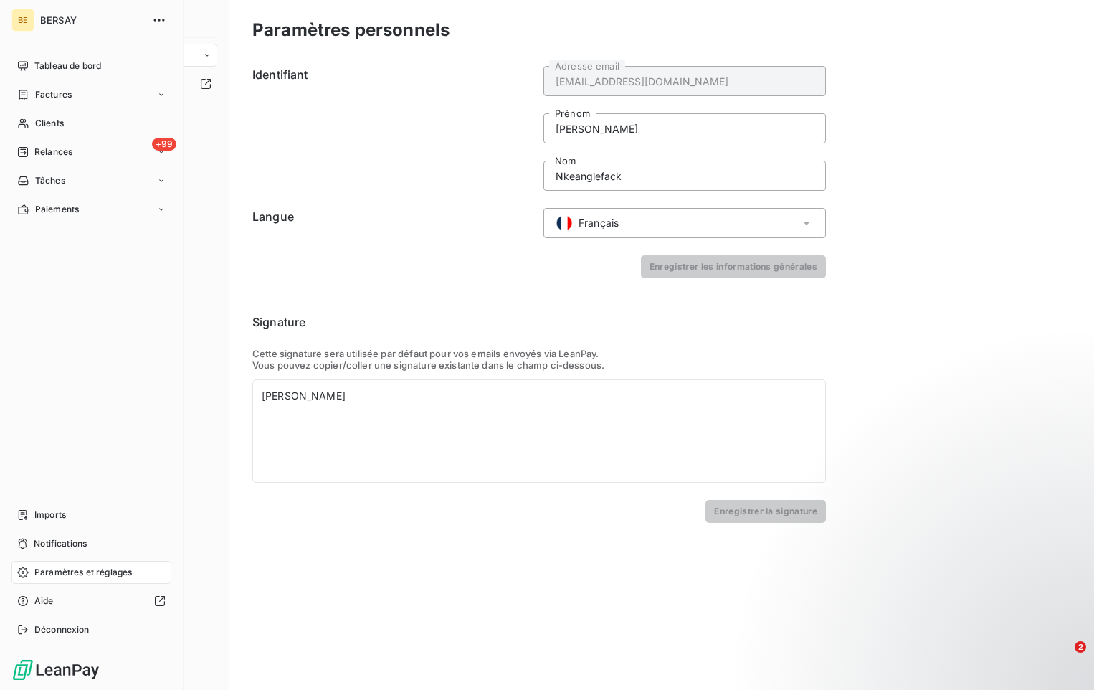
click at [39, 571] on span "Paramètres et réglages" at bounding box center [83, 572] width 98 height 13
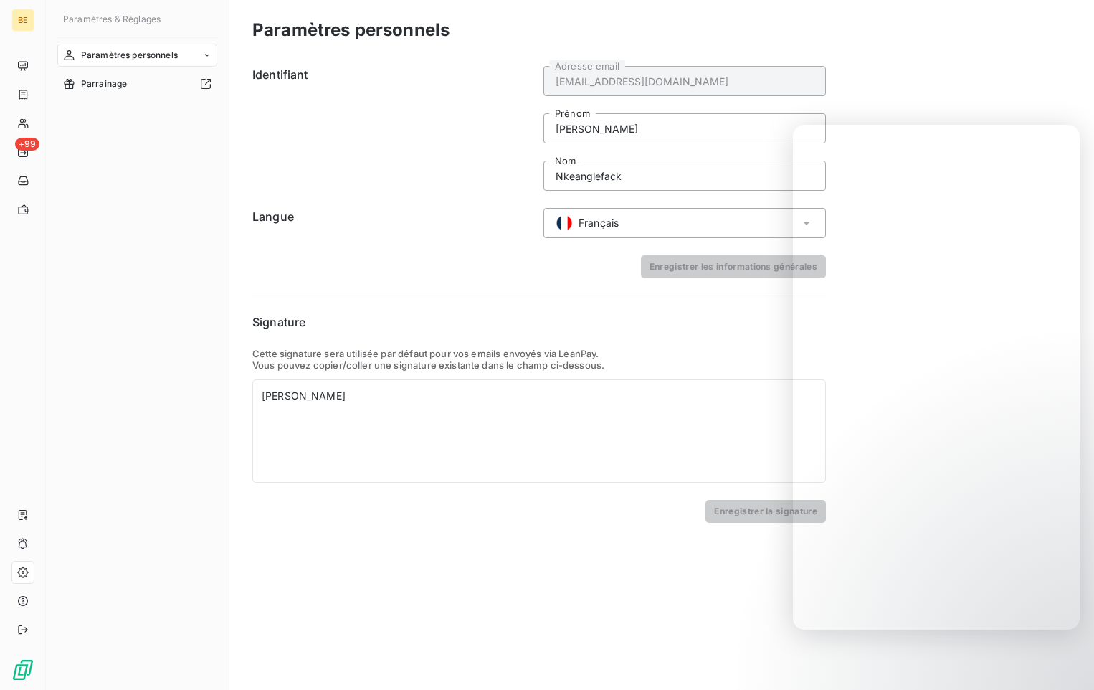
click at [534, 503] on div "Enregistrer la signature" at bounding box center [539, 511] width 574 height 23
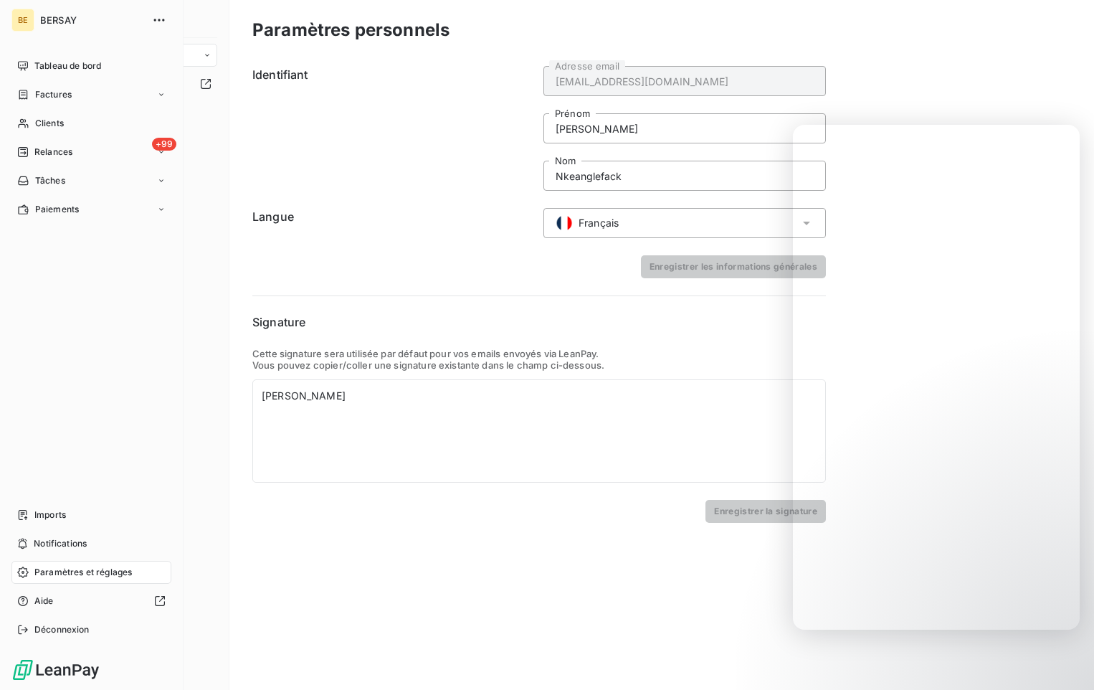
click at [152, 98] on div "Factures" at bounding box center [91, 94] width 160 height 23
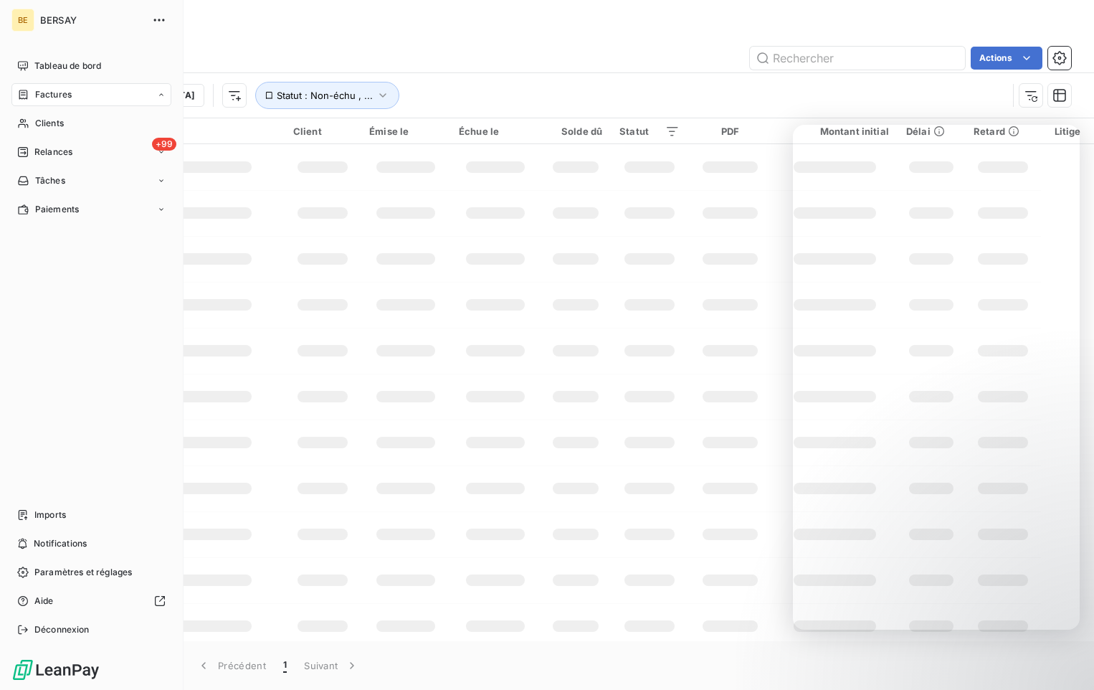
click at [147, 94] on div "Factures" at bounding box center [91, 94] width 160 height 23
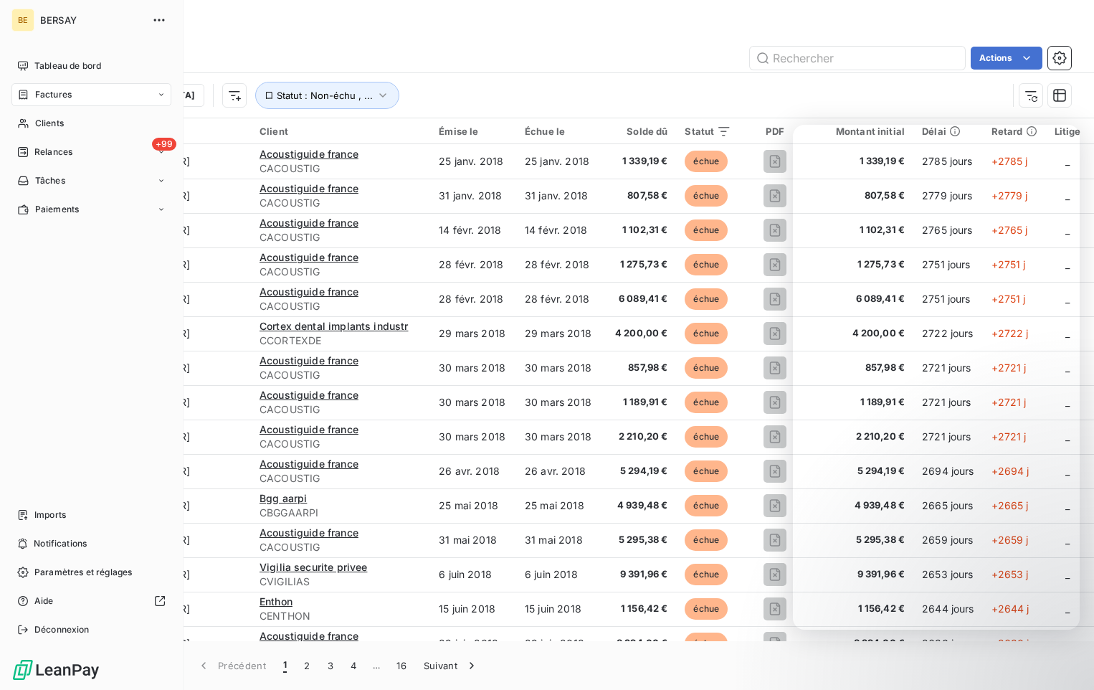
click at [167, 92] on div "Factures" at bounding box center [91, 94] width 160 height 23
click at [154, 211] on div "+99 Relances" at bounding box center [91, 209] width 160 height 23
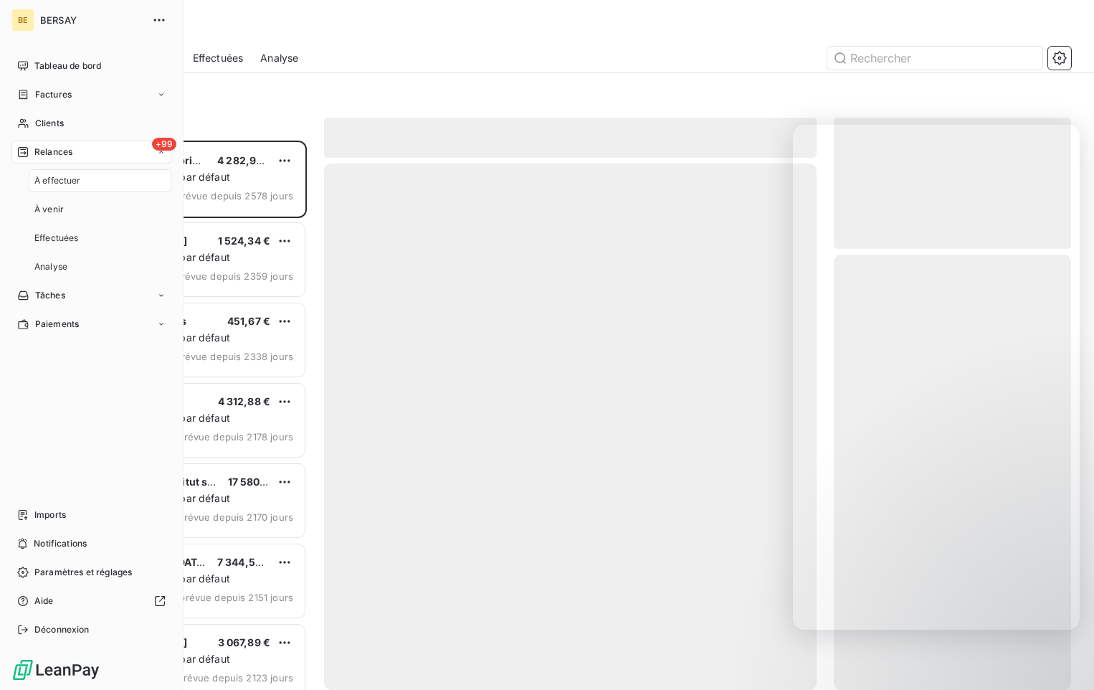
scroll to position [538, 227]
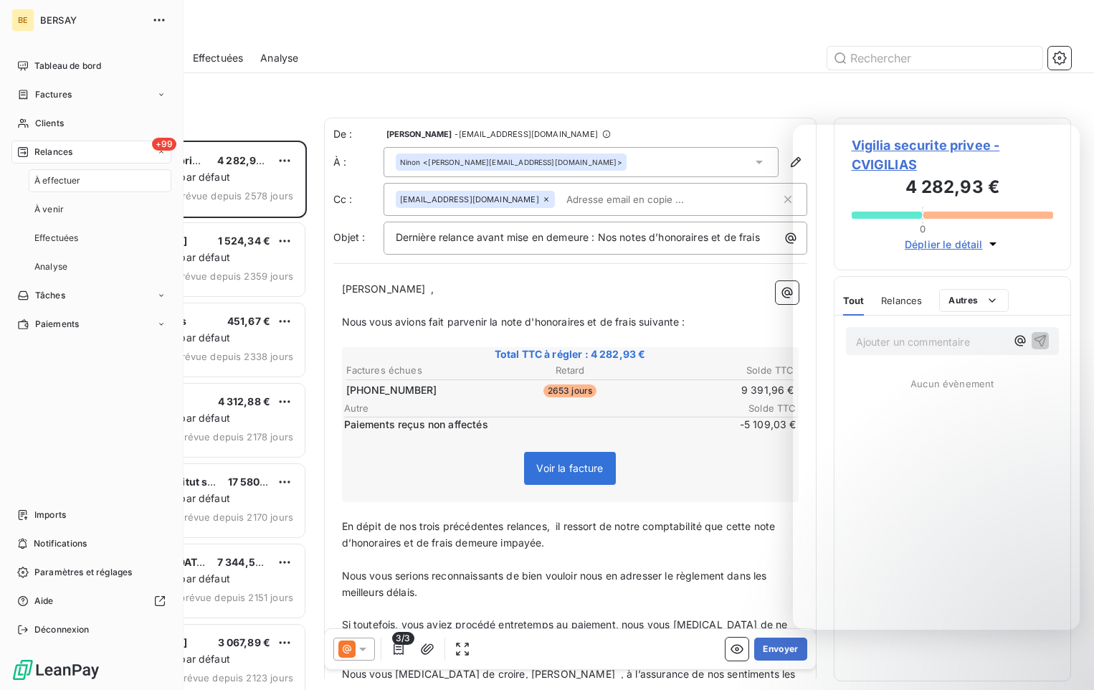
click at [68, 153] on span "Relances" at bounding box center [53, 152] width 38 height 13
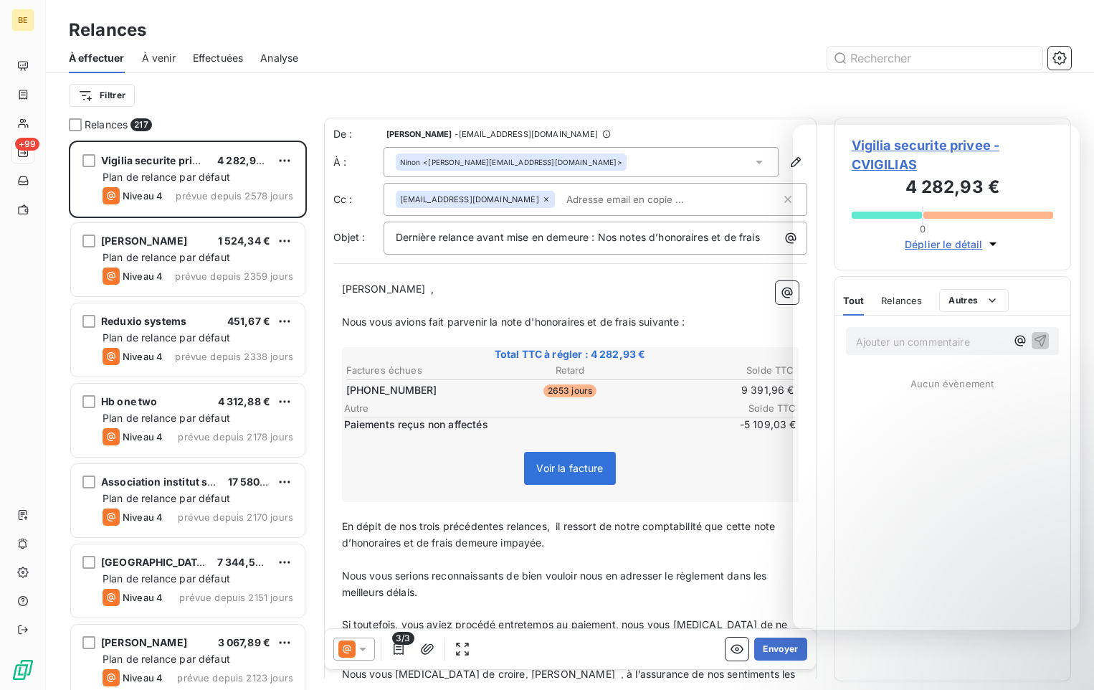
click at [151, 58] on span "À venir" at bounding box center [159, 58] width 34 height 14
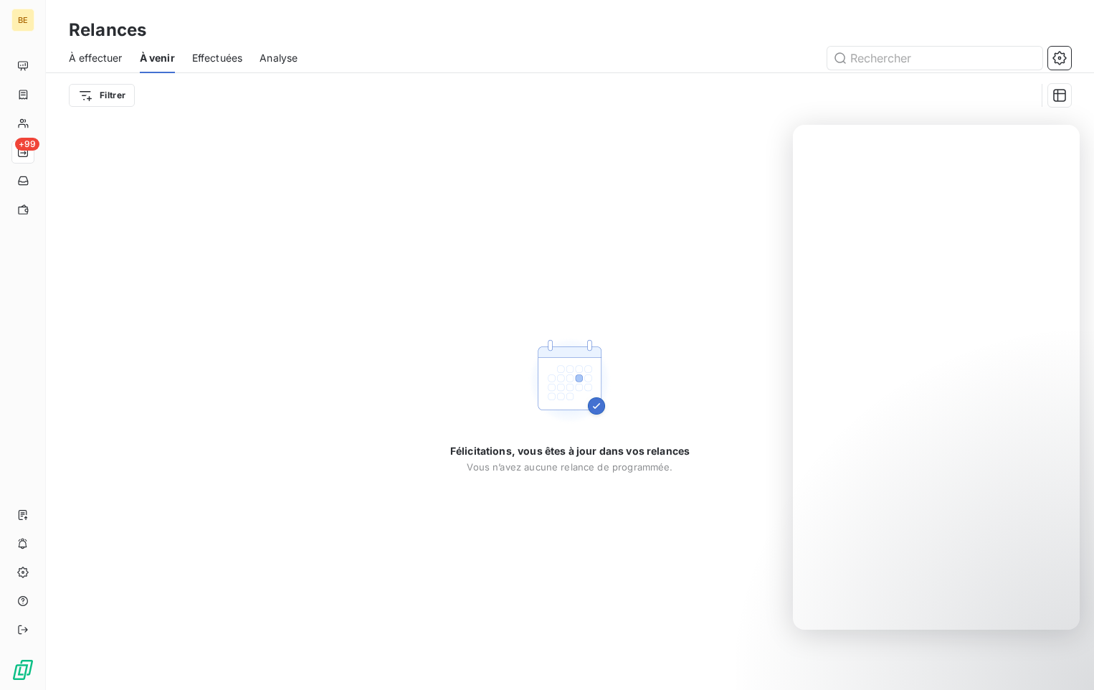
click at [212, 60] on span "Effectuées" at bounding box center [217, 58] width 51 height 14
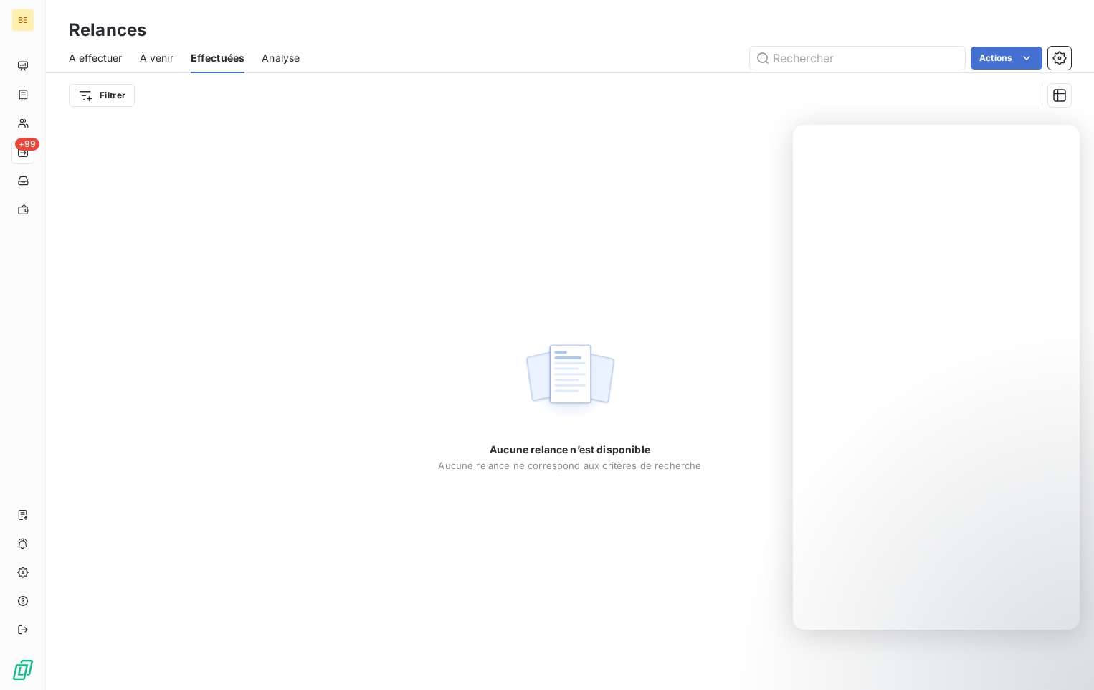
click at [305, 52] on div "À effectuer À venir Effectuées Analyse Actions" at bounding box center [570, 58] width 1048 height 30
click at [293, 57] on span "Analyse" at bounding box center [281, 58] width 38 height 14
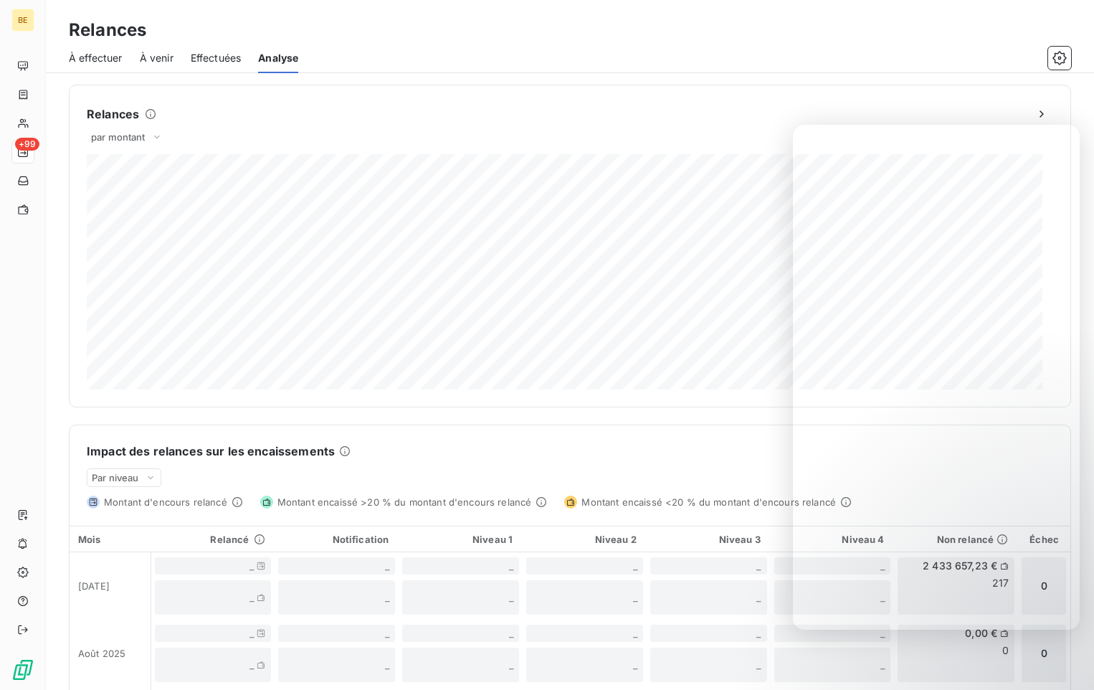
click at [1060, 59] on icon "button" at bounding box center [1060, 58] width 4 height 4
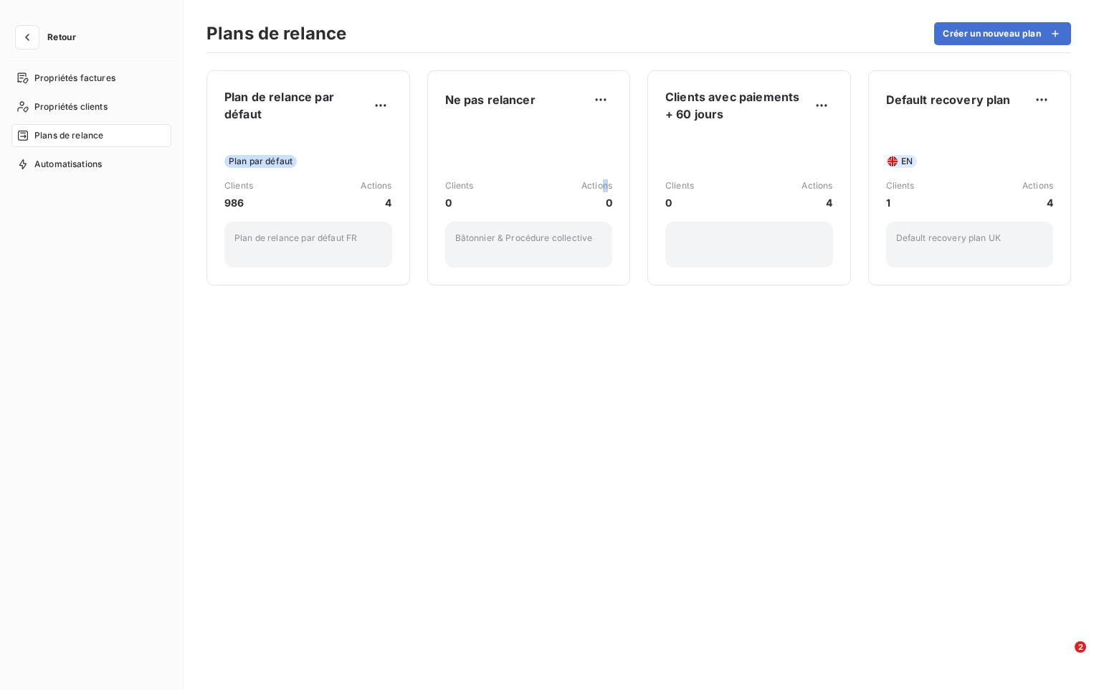
click at [602, 150] on div "Clients 0 Actions 0 Bâtonnier & Procédure collective" at bounding box center [529, 195] width 168 height 145
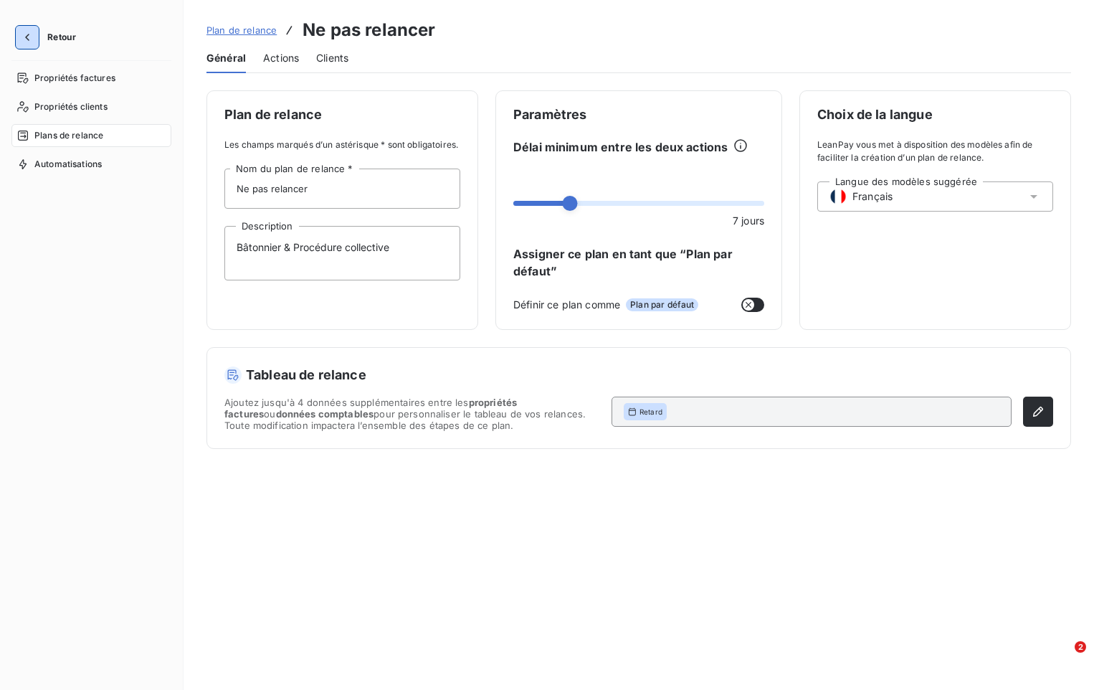
click at [27, 37] on icon "button" at bounding box center [27, 37] width 4 height 7
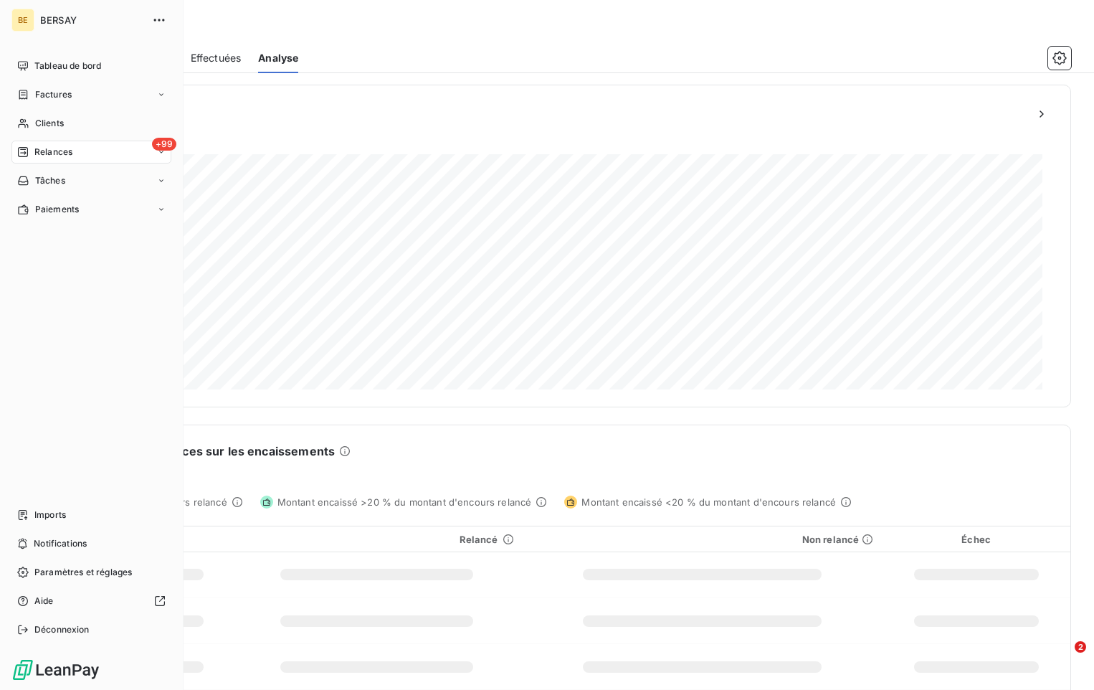
click at [59, 88] on span "Factures" at bounding box center [53, 94] width 37 height 13
click at [70, 92] on span "Factures" at bounding box center [53, 94] width 37 height 13
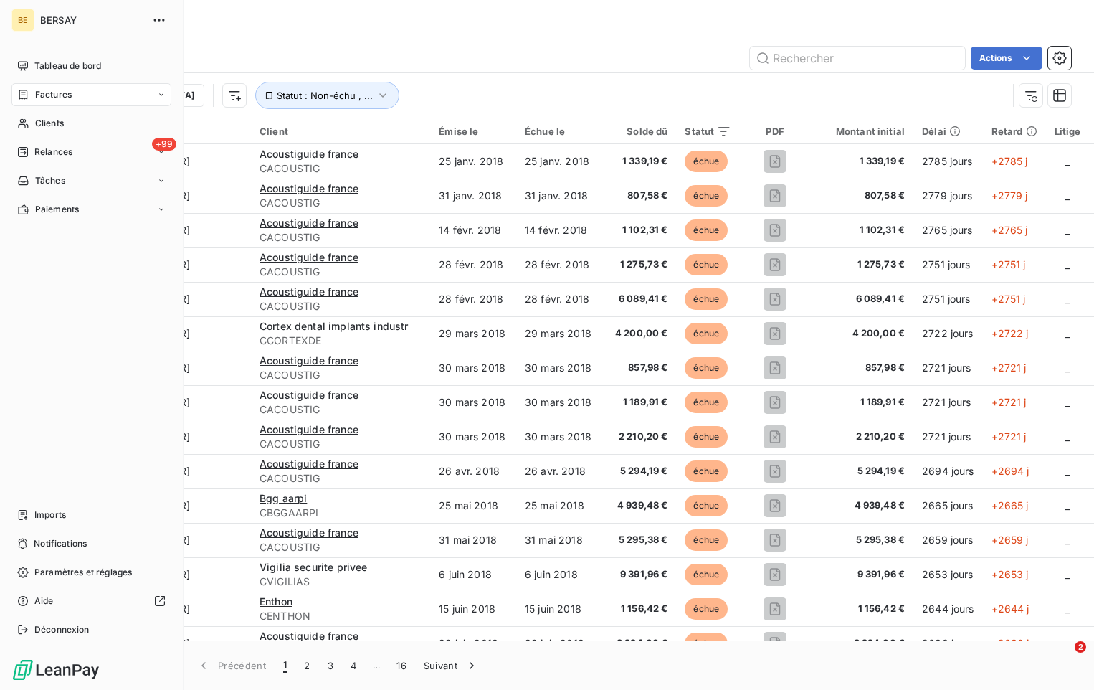
click at [168, 89] on div "Factures" at bounding box center [91, 94] width 160 height 23
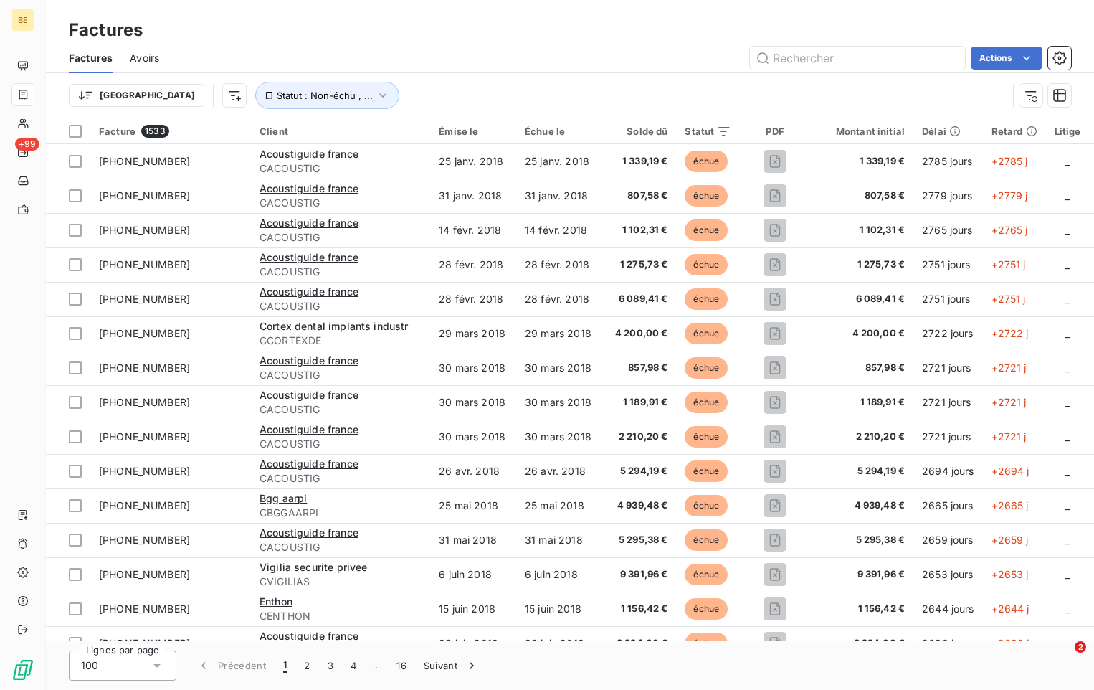
click at [216, 169] on td "[PHONE_NUMBER]" at bounding box center [170, 161] width 161 height 34
